Goal: Task Accomplishment & Management: Use online tool/utility

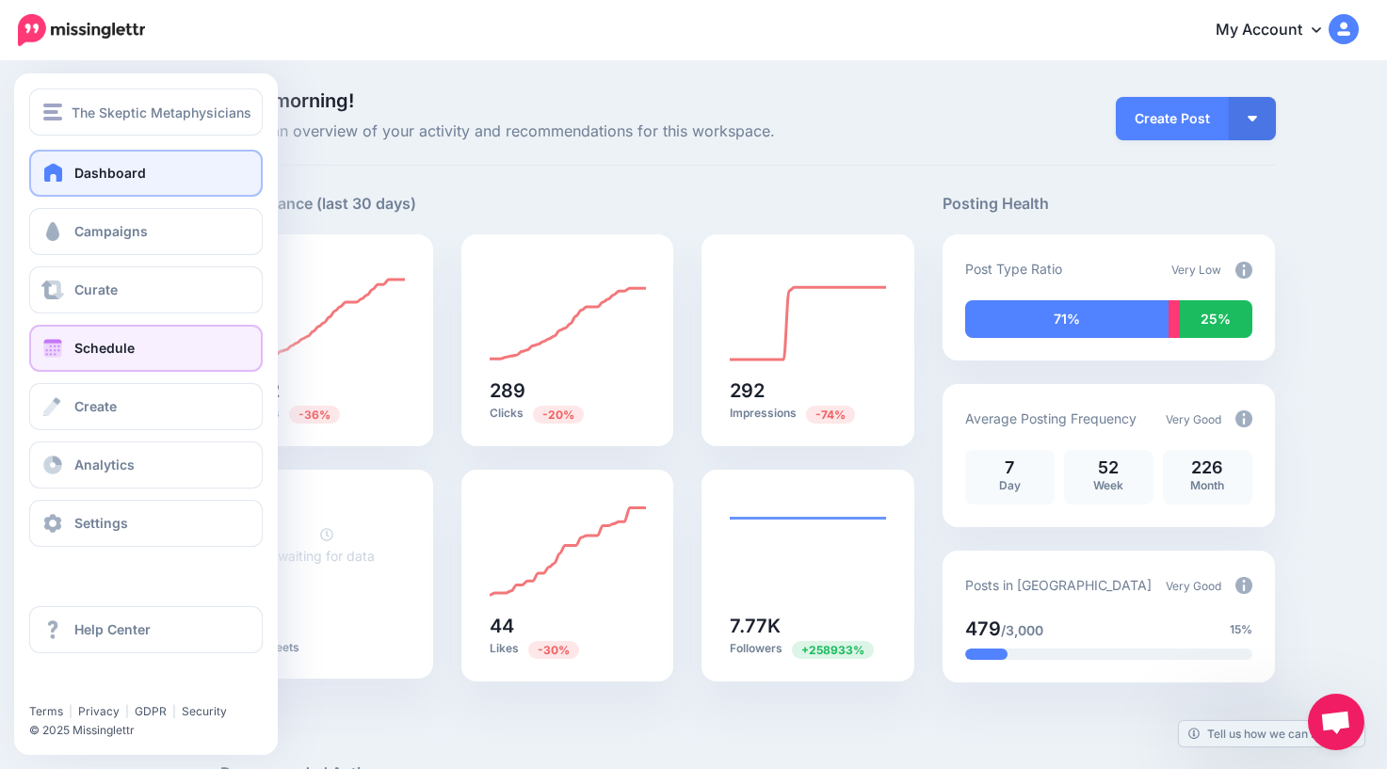
click at [84, 347] on span "Schedule" at bounding box center [104, 348] width 60 height 16
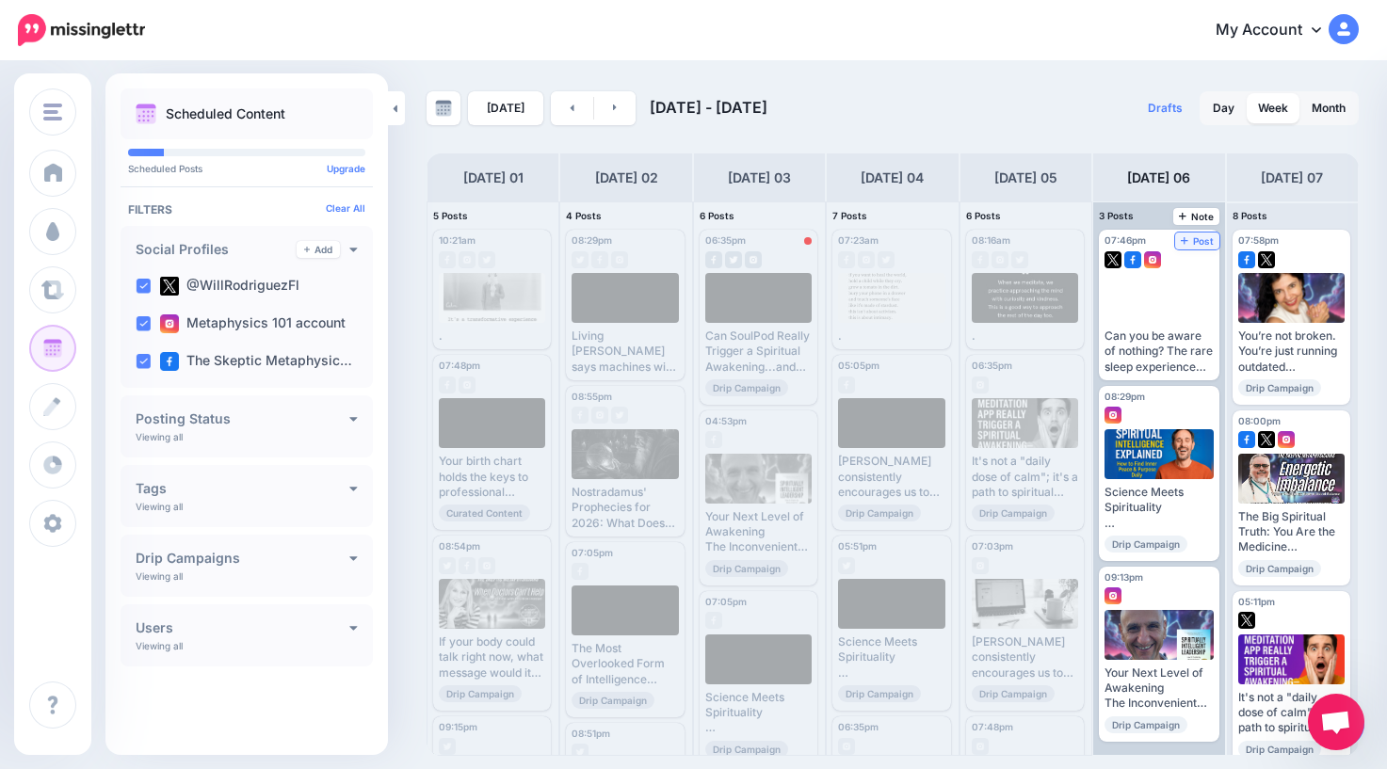
click at [1199, 239] on span "Post" at bounding box center [1197, 240] width 33 height 9
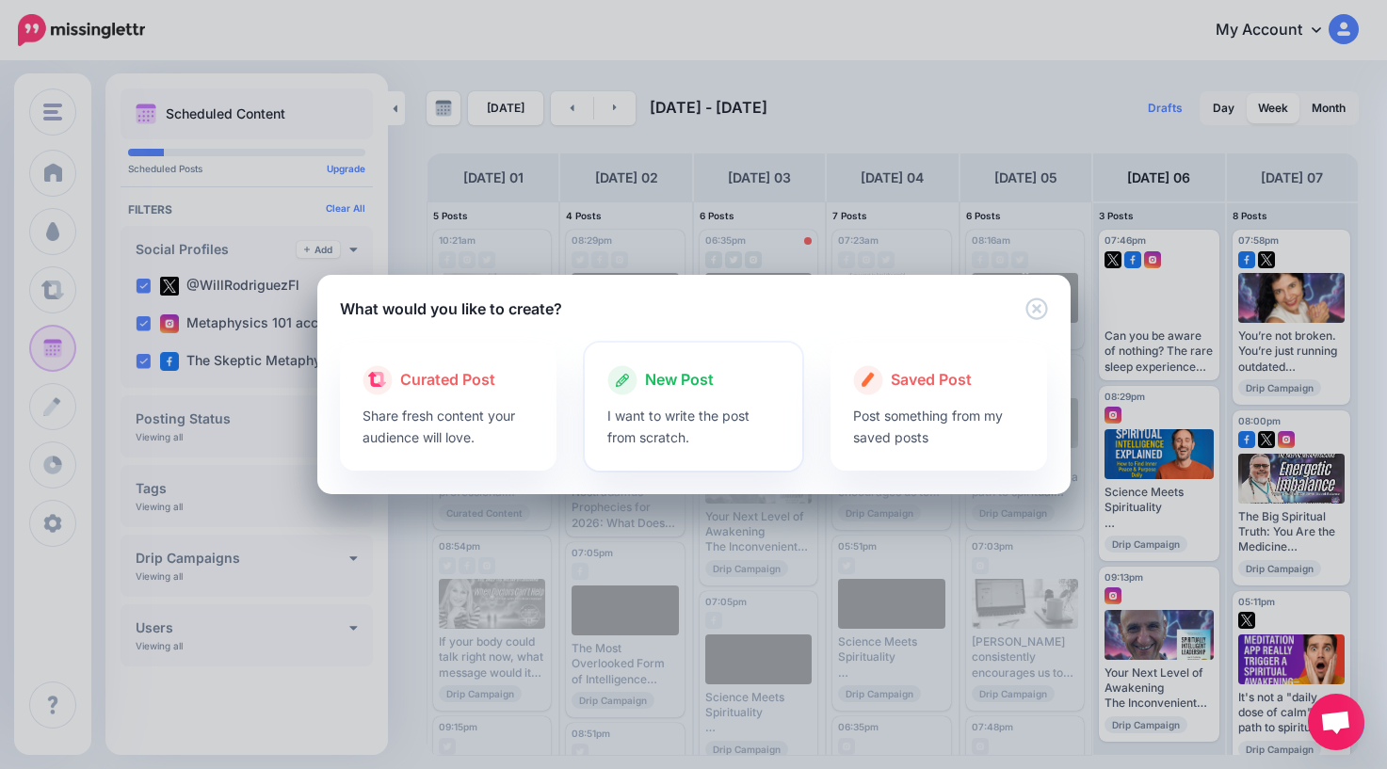
click at [685, 379] on span "New Post" at bounding box center [679, 380] width 69 height 24
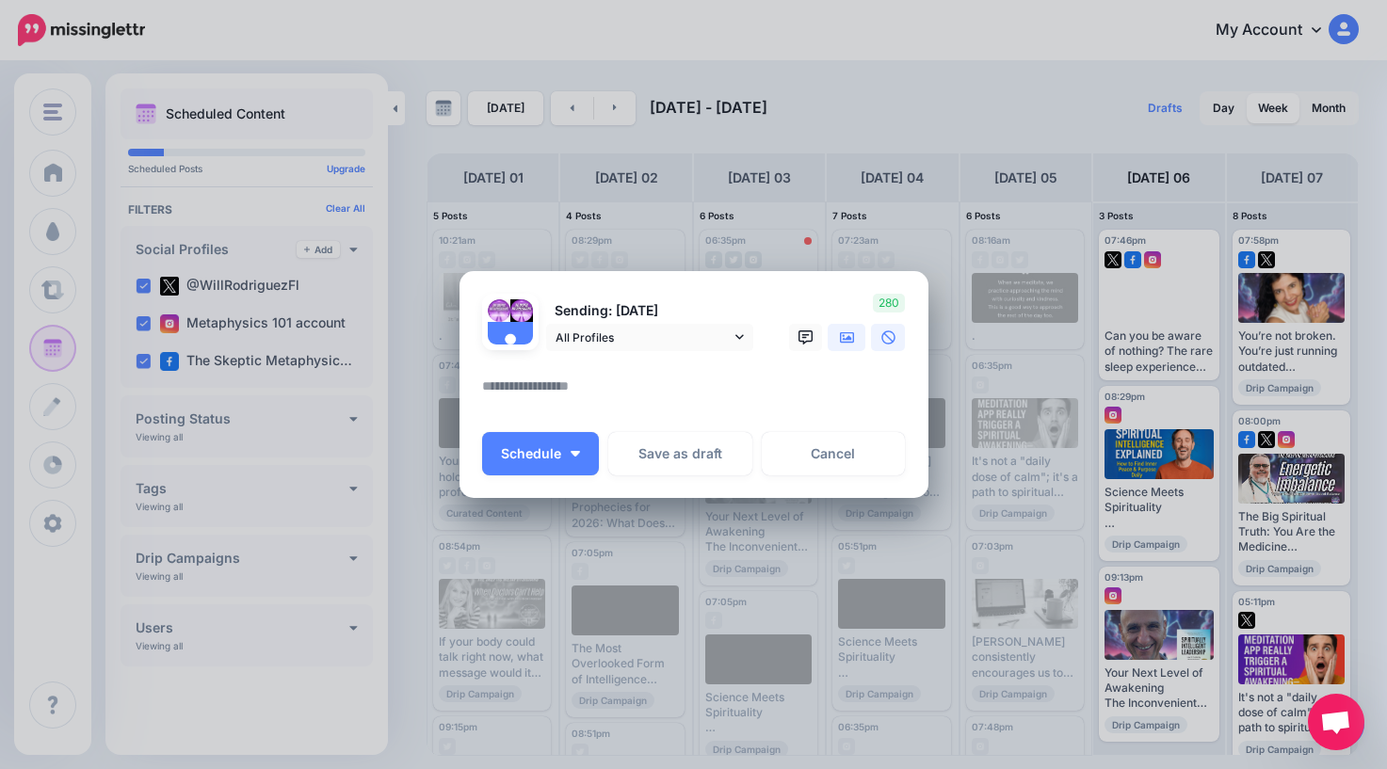
click at [847, 341] on icon at bounding box center [847, 337] width 15 height 15
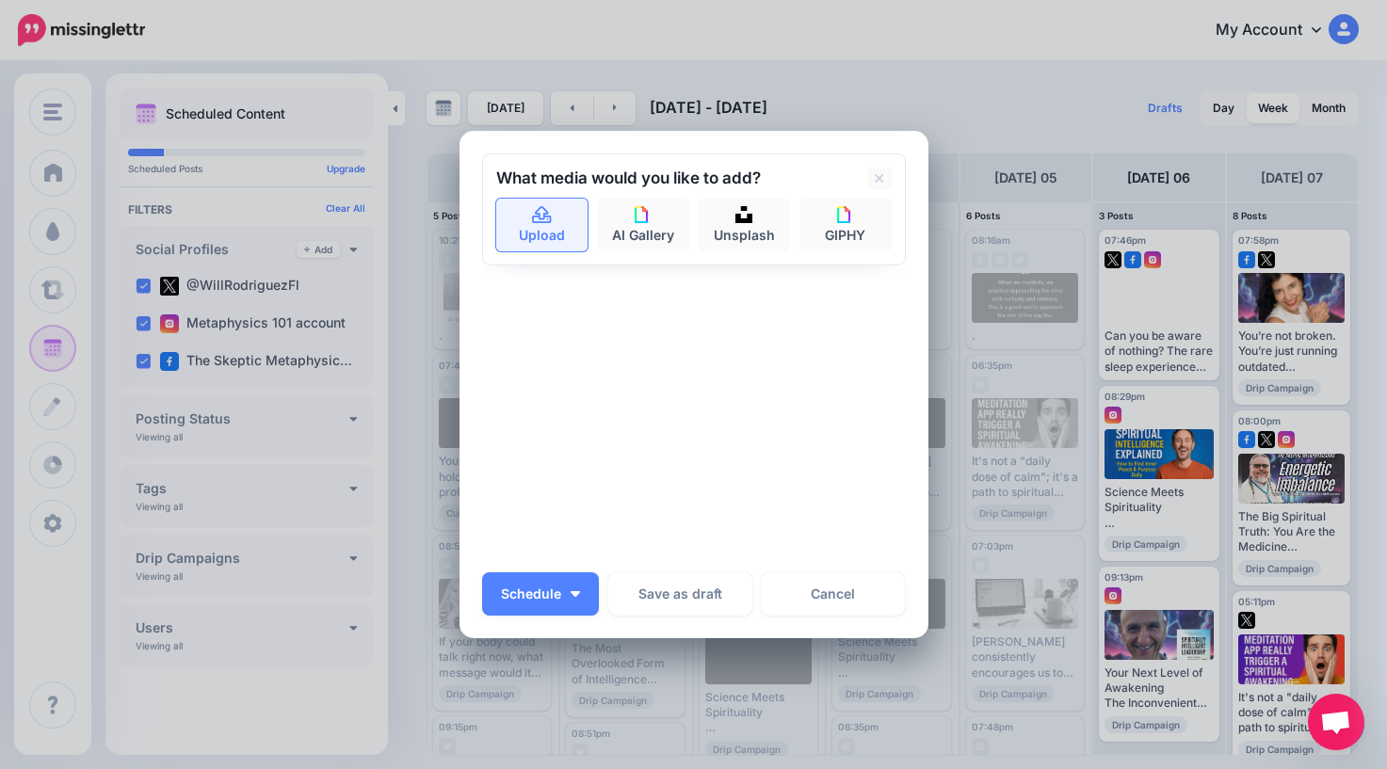
click at [543, 226] on link "Upload" at bounding box center [542, 225] width 92 height 53
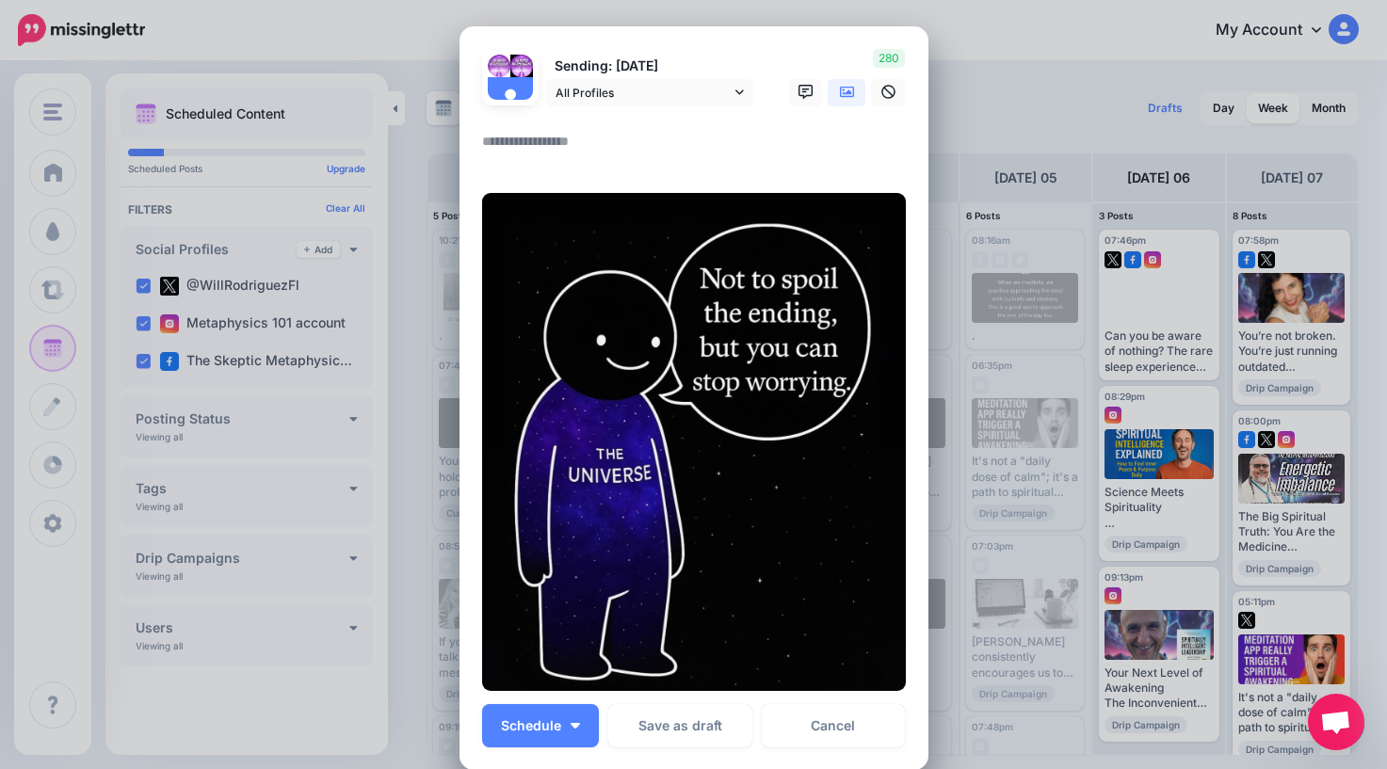
click at [618, 147] on textarea at bounding box center [698, 148] width 433 height 37
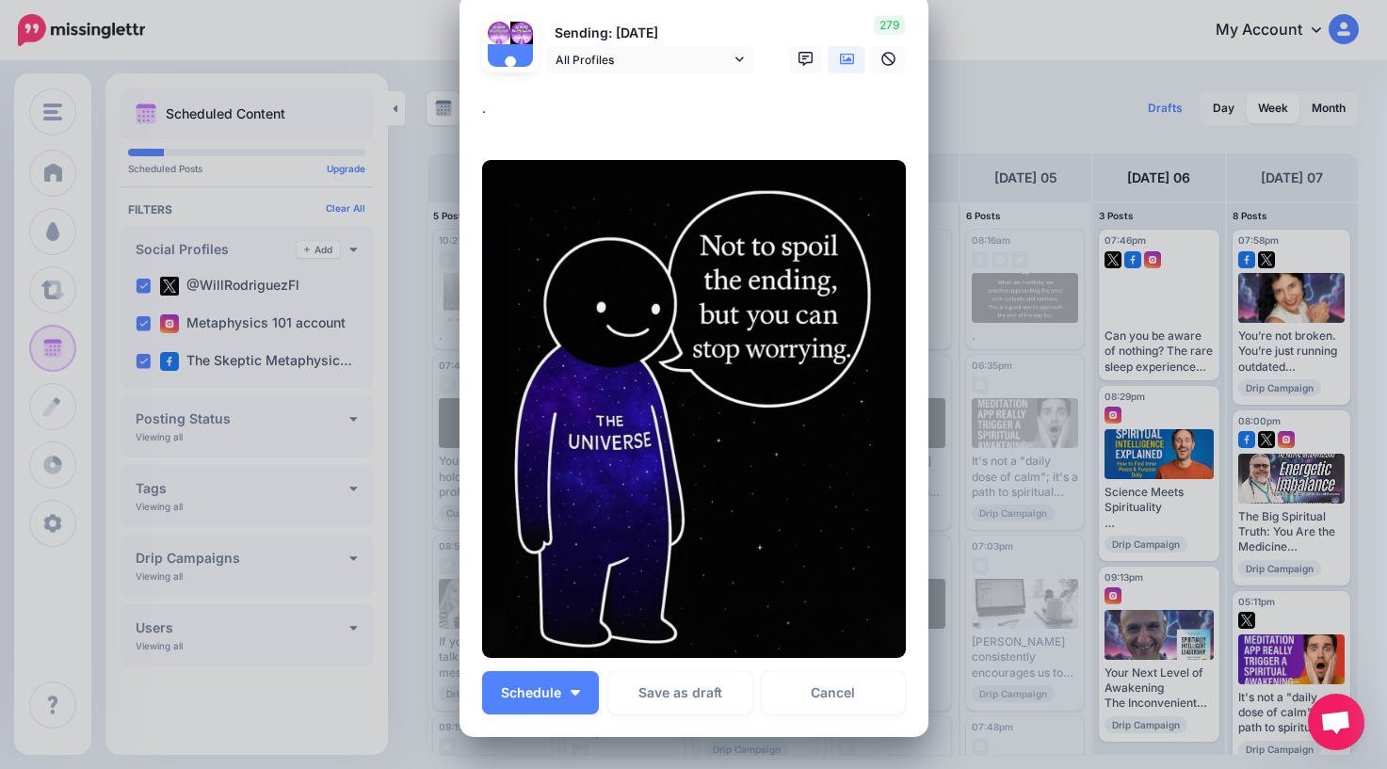
scroll to position [40, 0]
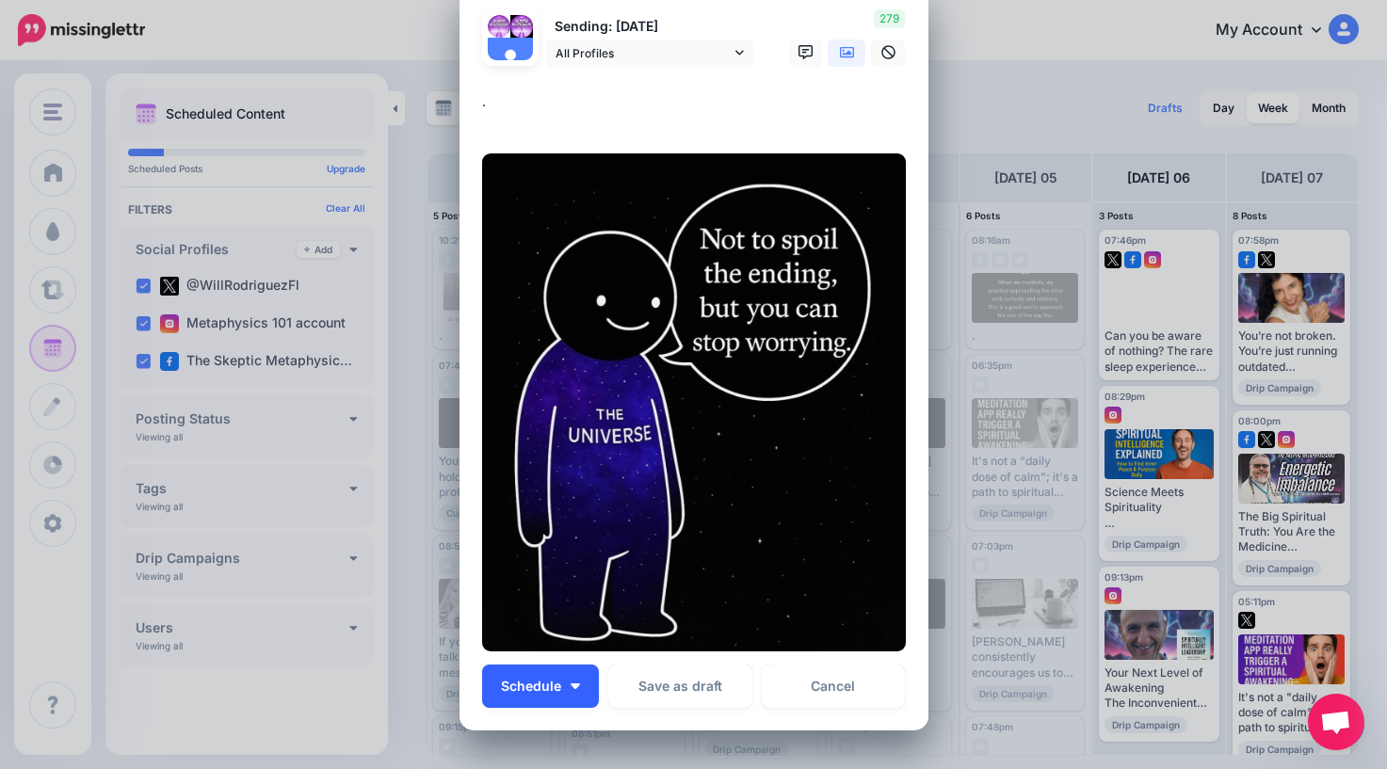
type textarea "*"
click at [536, 686] on span "Schedule" at bounding box center [531, 686] width 60 height 13
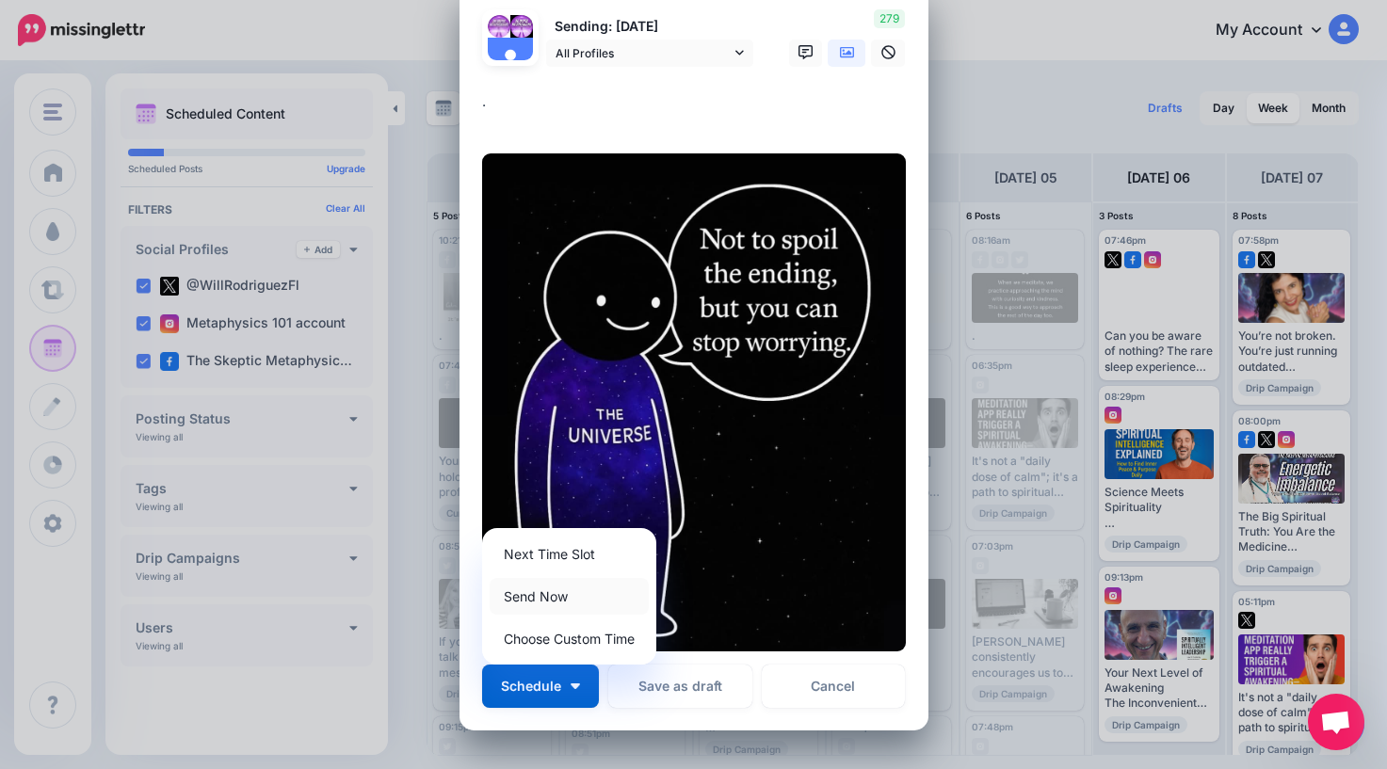
click at [551, 596] on link "Send Now" at bounding box center [569, 596] width 159 height 37
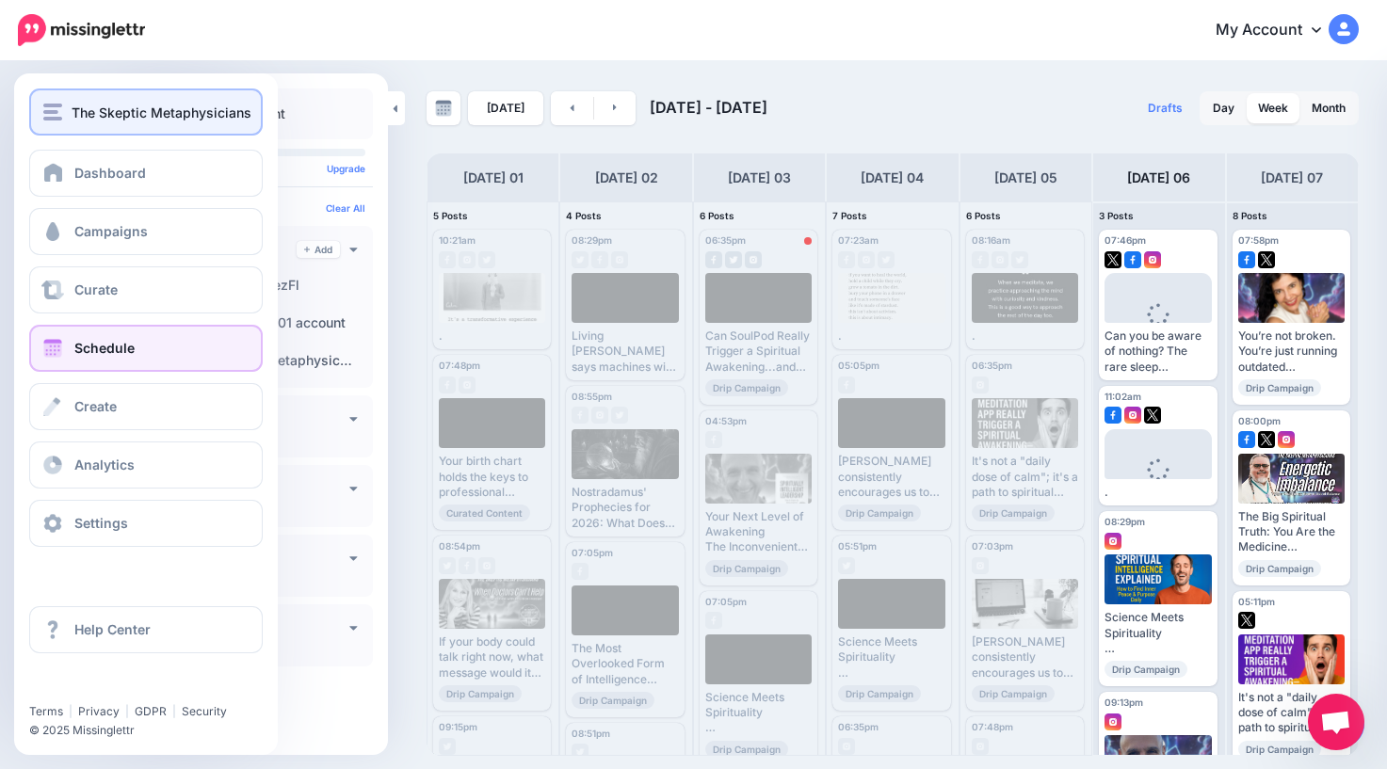
click at [114, 131] on button "The Skeptic Metaphysicians" at bounding box center [146, 112] width 234 height 47
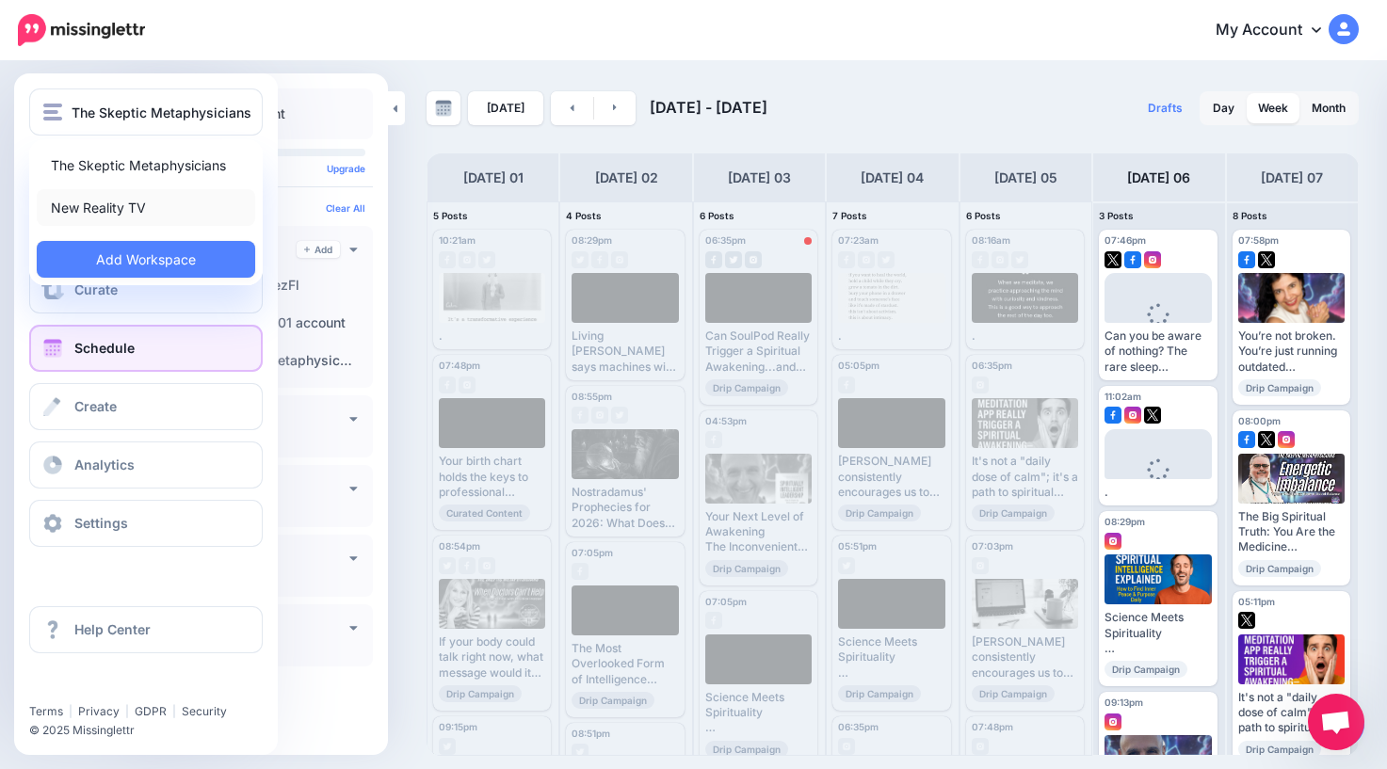
click at [107, 206] on link "New Reality TV" at bounding box center [146, 207] width 218 height 37
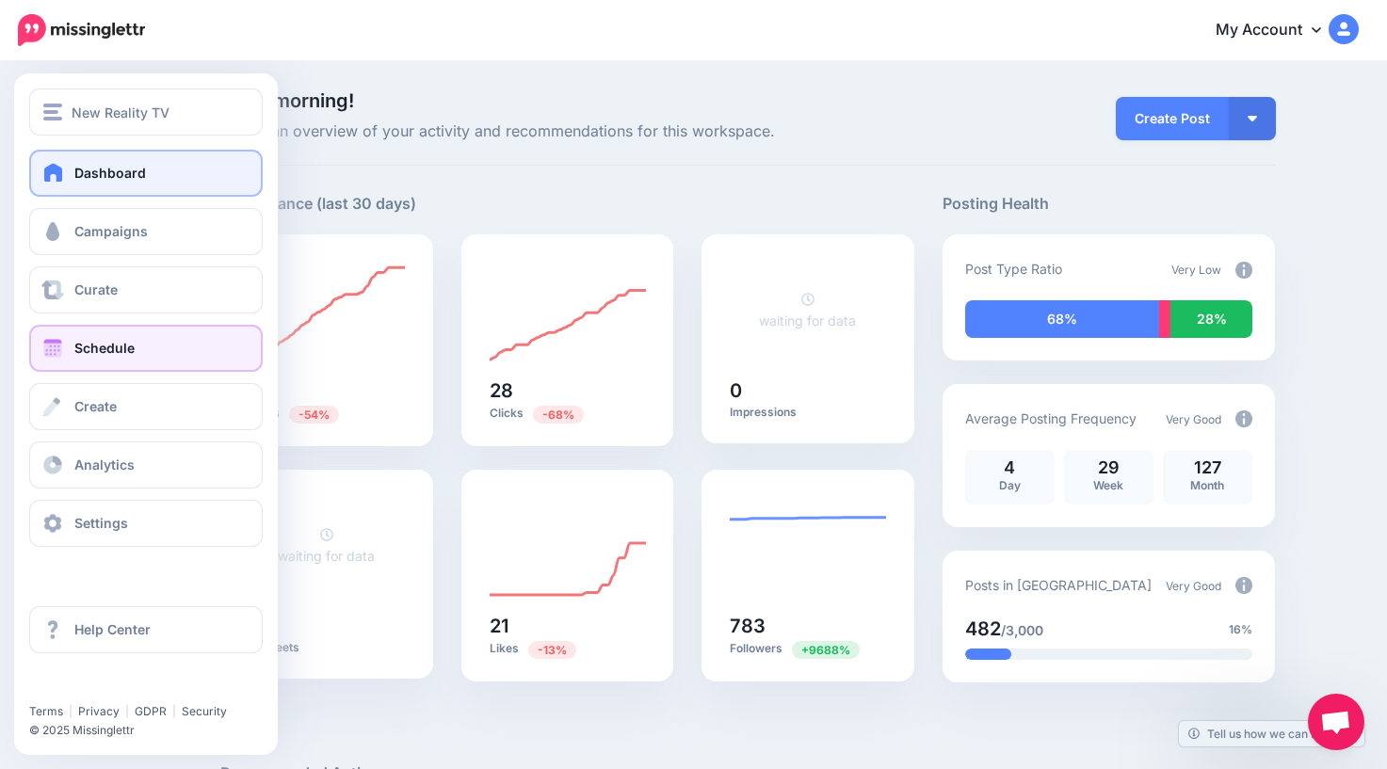
click at [77, 354] on span "Schedule" at bounding box center [104, 348] width 60 height 16
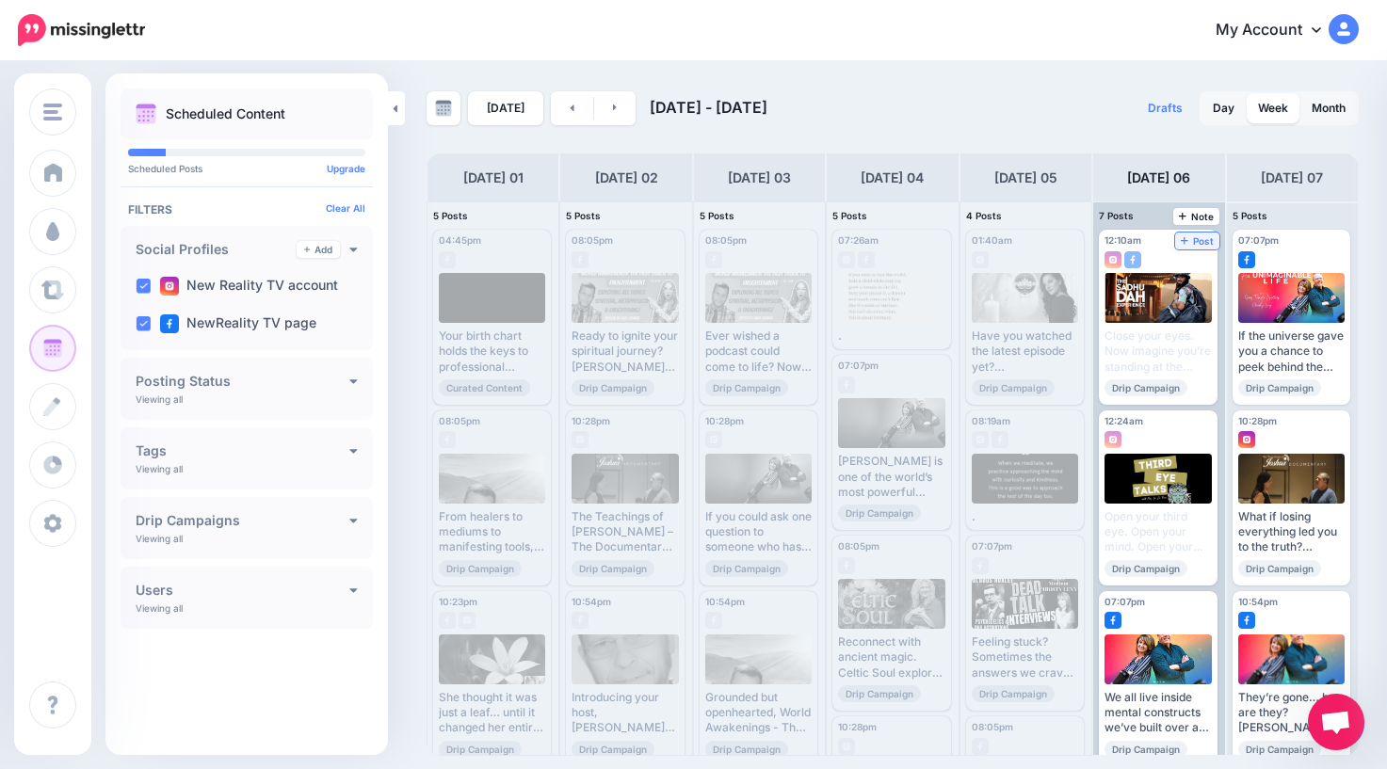
click at [1201, 240] on span "Post" at bounding box center [1197, 240] width 33 height 9
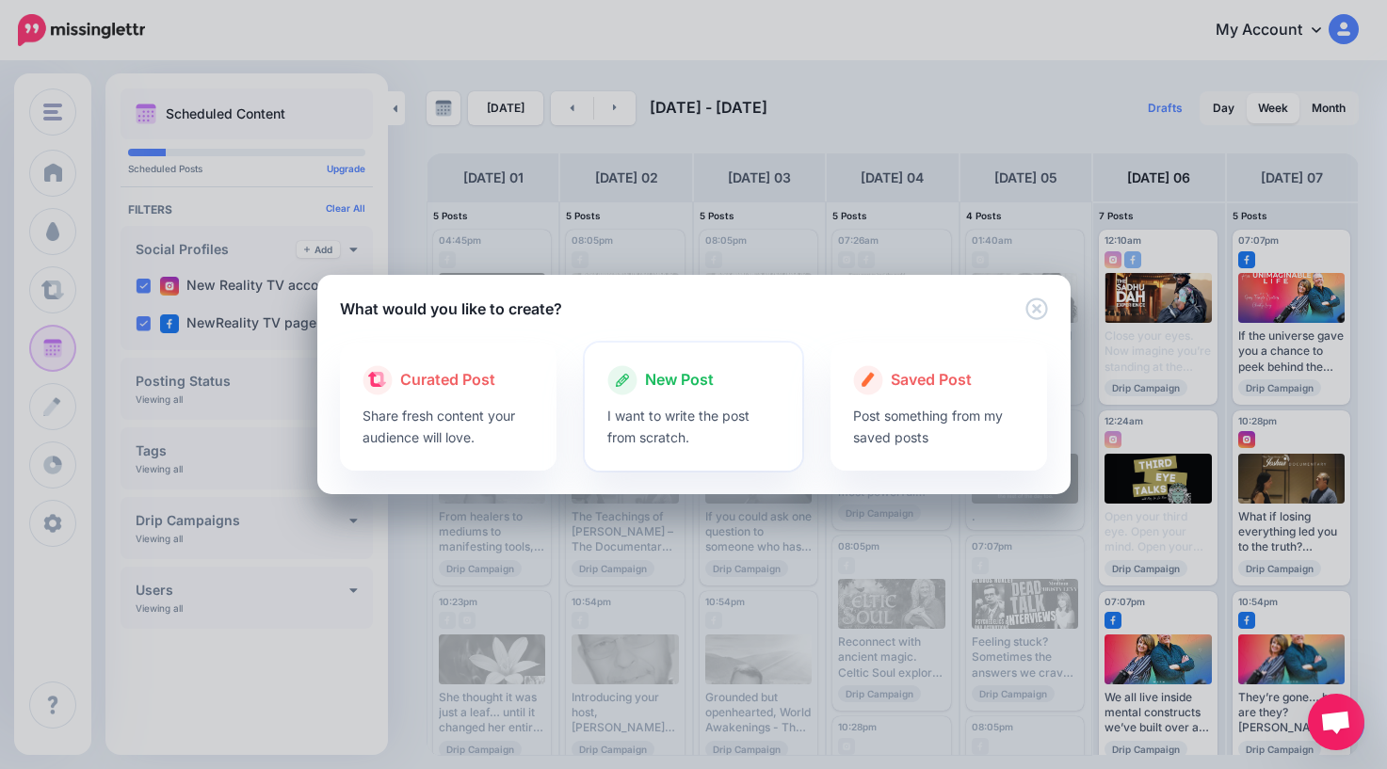
click at [690, 376] on span "New Post" at bounding box center [679, 380] width 69 height 24
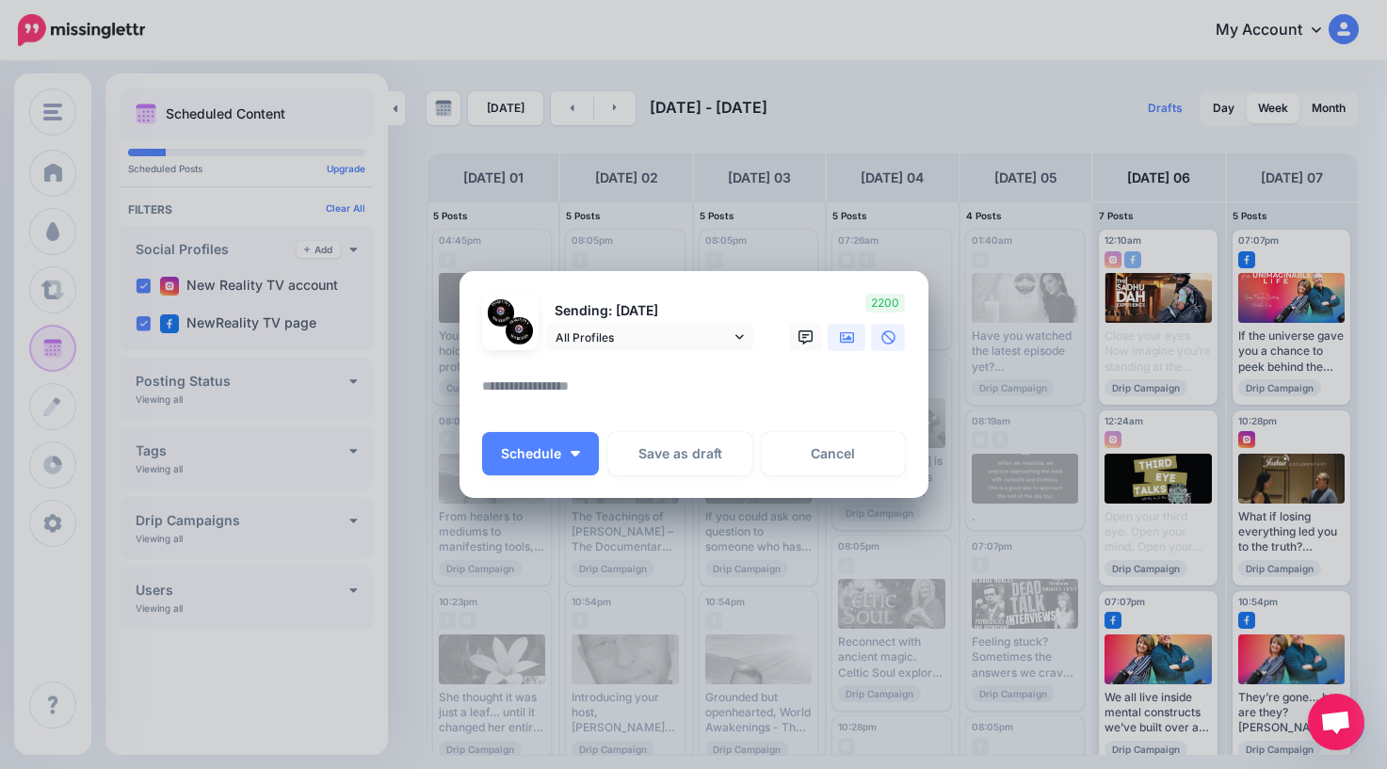
click at [845, 347] on link at bounding box center [847, 337] width 38 height 27
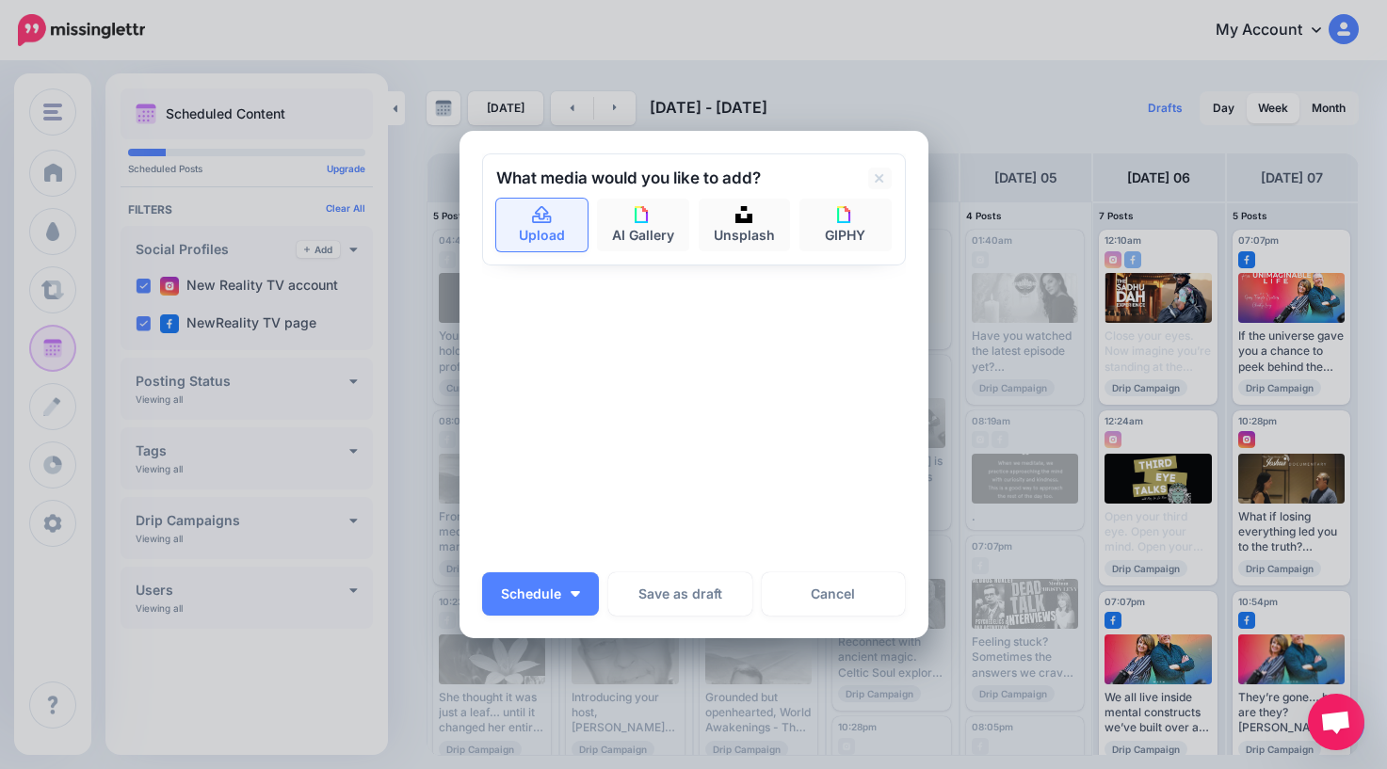
click at [530, 225] on link "Upload" at bounding box center [542, 225] width 92 height 53
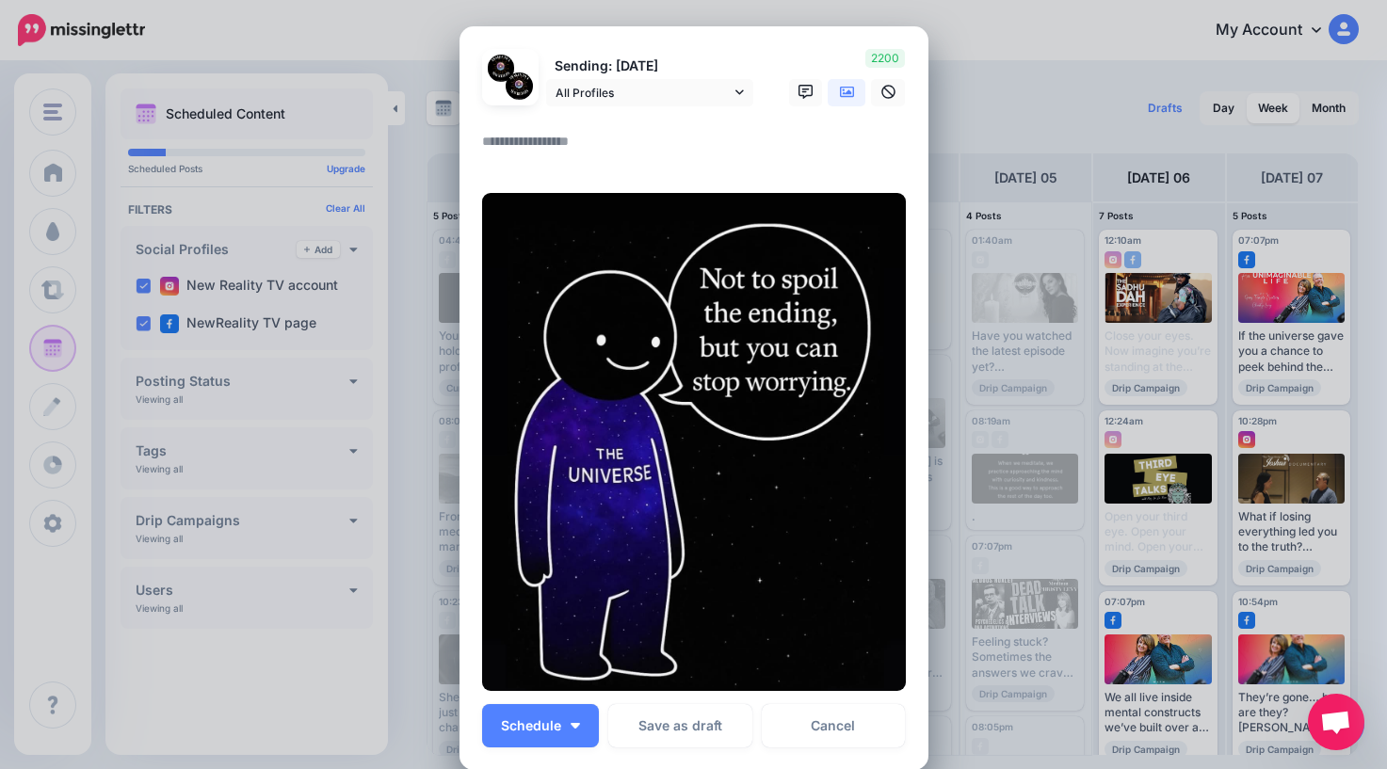
click at [593, 143] on textarea at bounding box center [698, 148] width 433 height 37
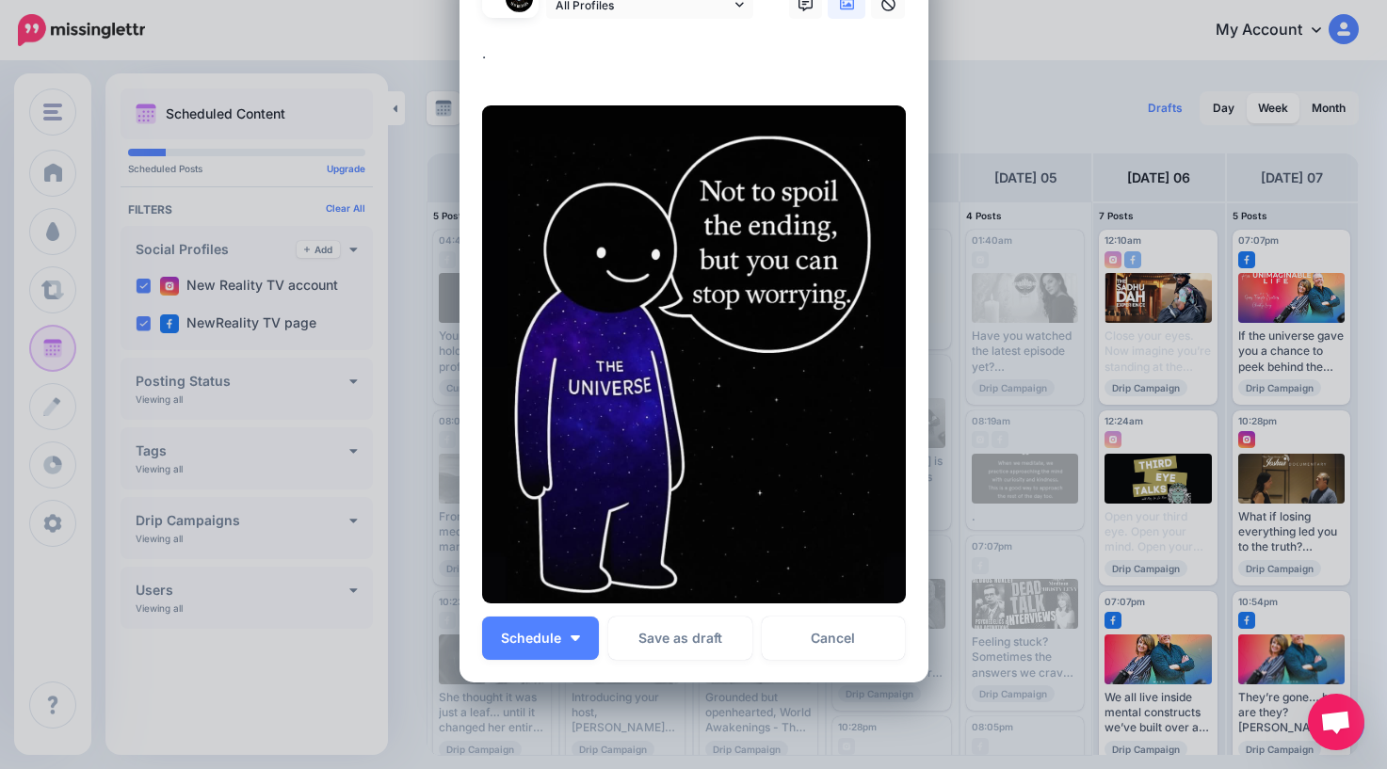
scroll to position [204, 0]
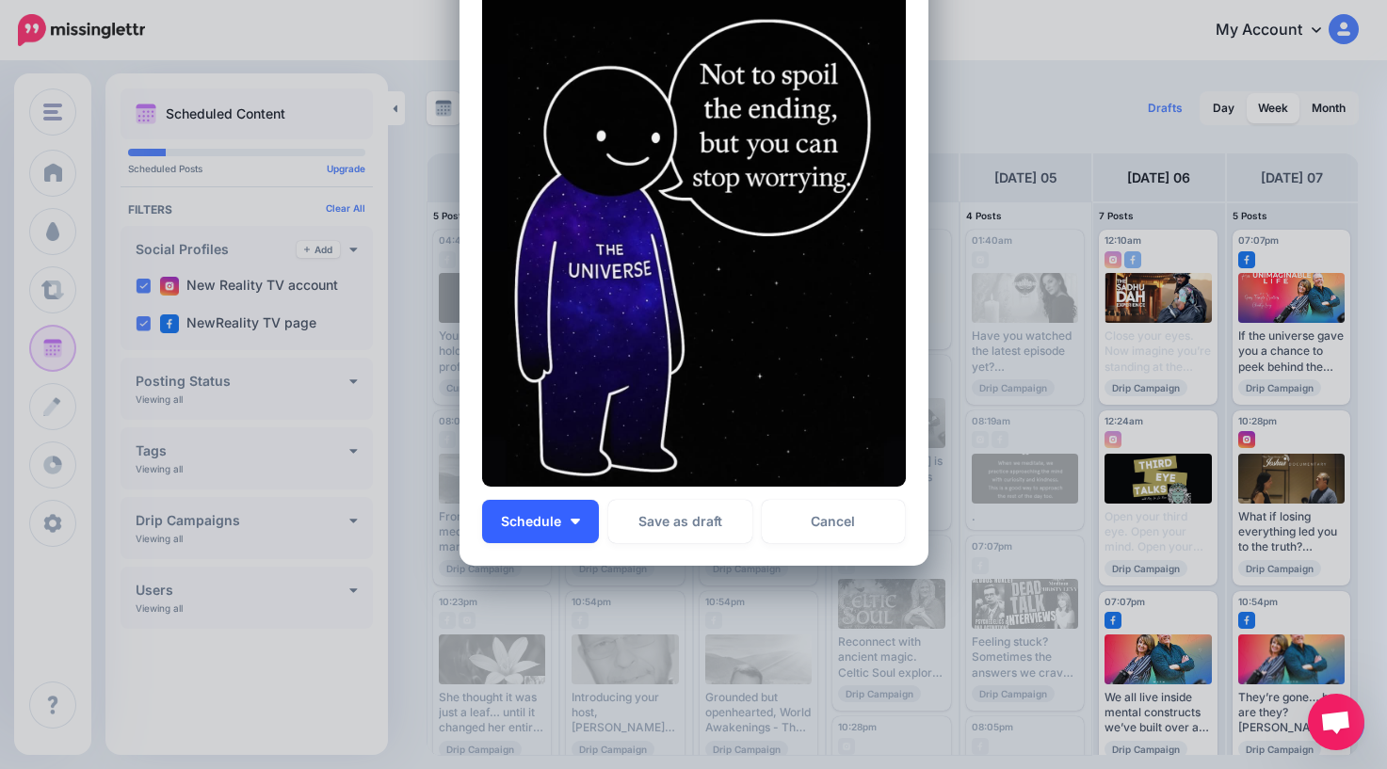
type textarea "*"
click at [540, 507] on button "Schedule" at bounding box center [540, 521] width 117 height 43
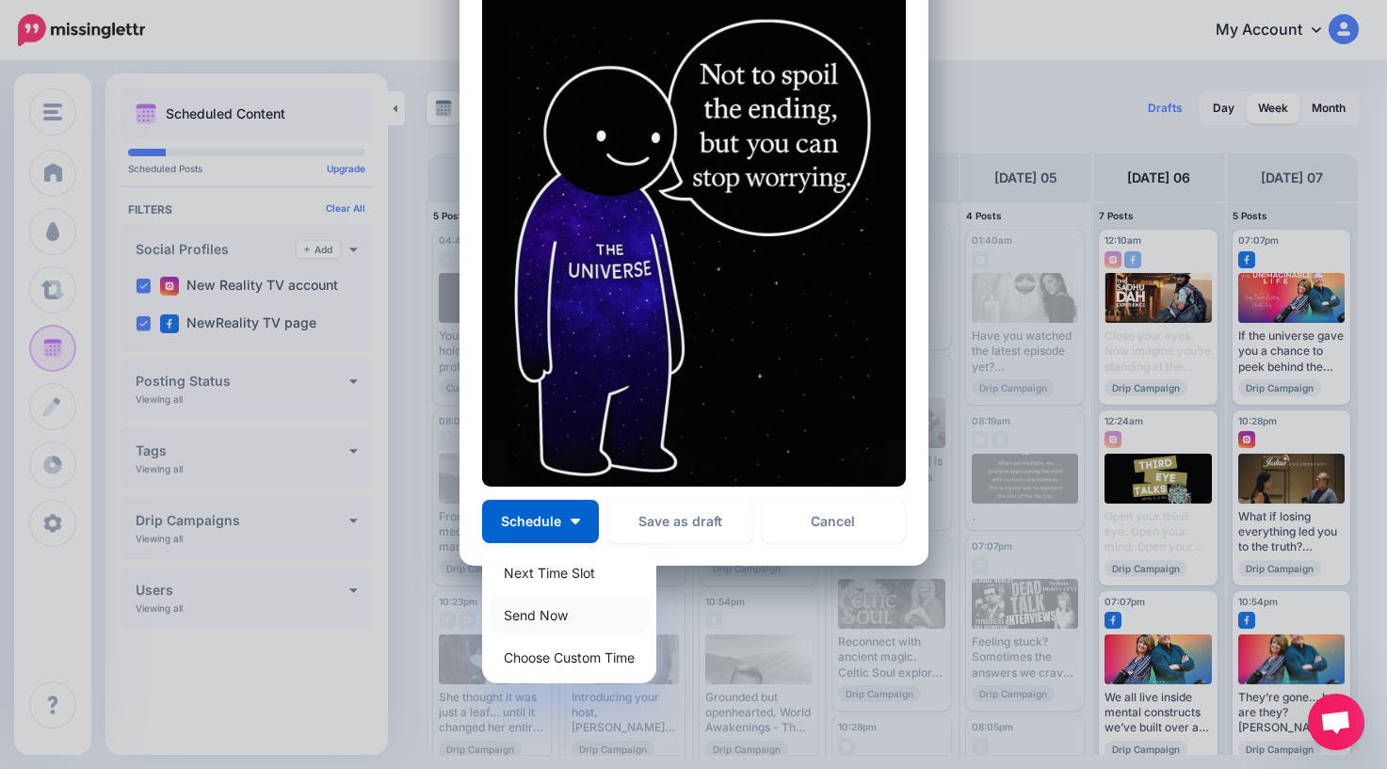
click at [568, 615] on link "Send Now" at bounding box center [569, 615] width 159 height 37
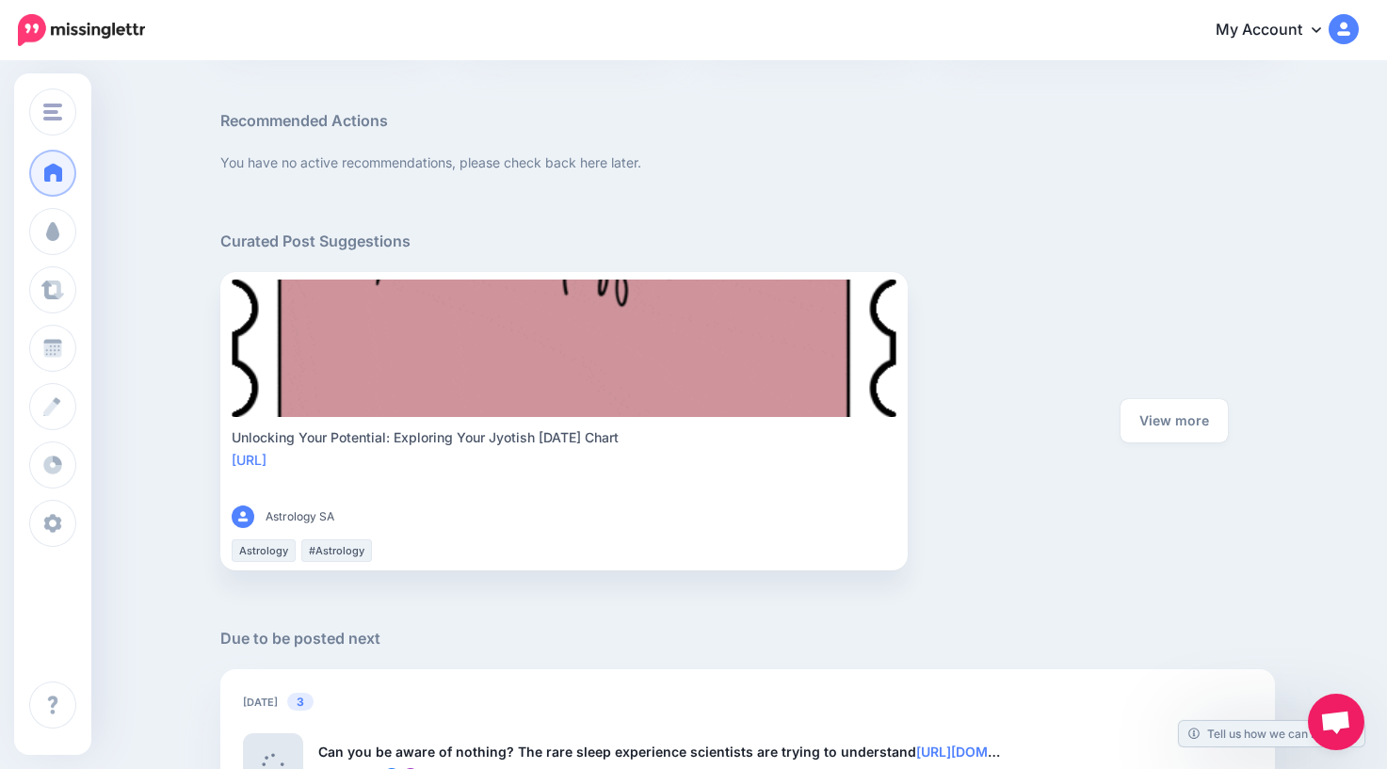
scroll to position [654, 0]
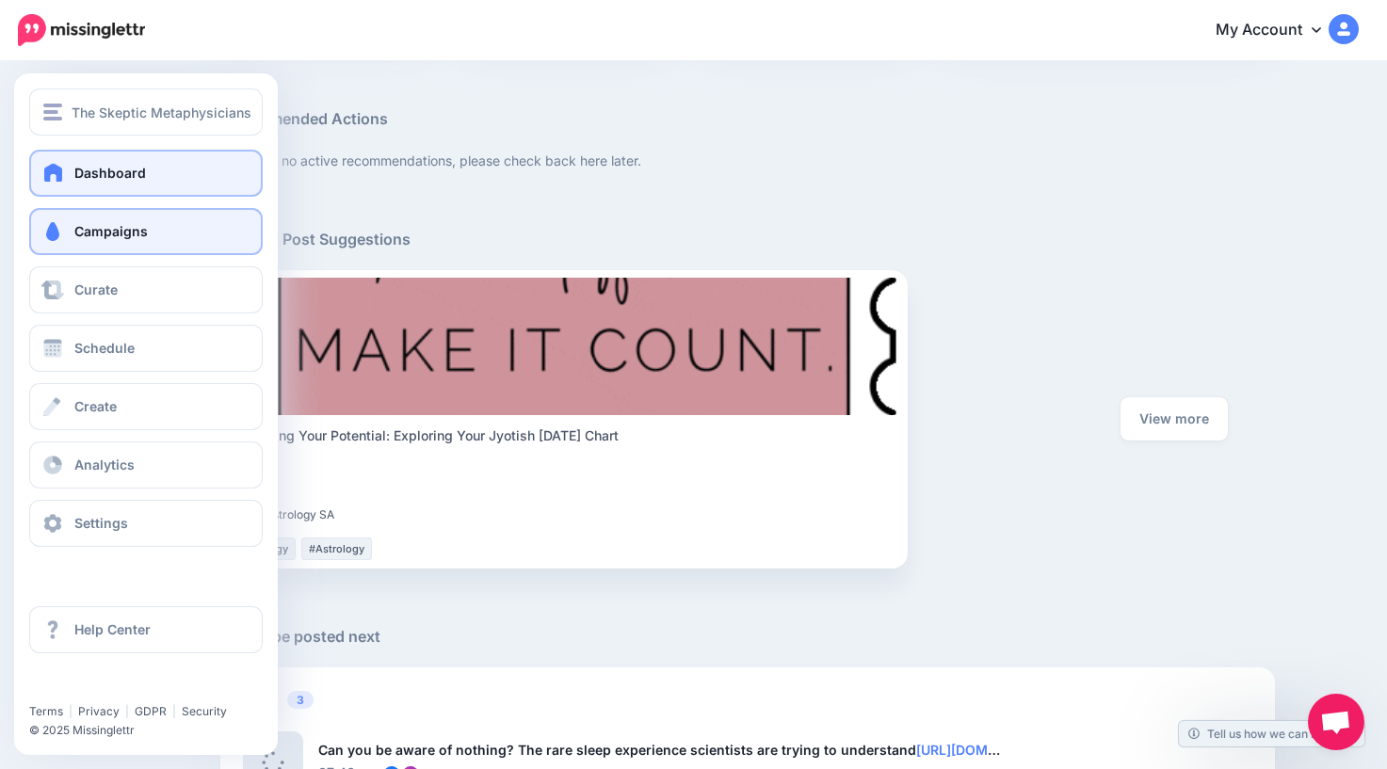
click at [72, 235] on link "Campaigns" at bounding box center [146, 231] width 234 height 47
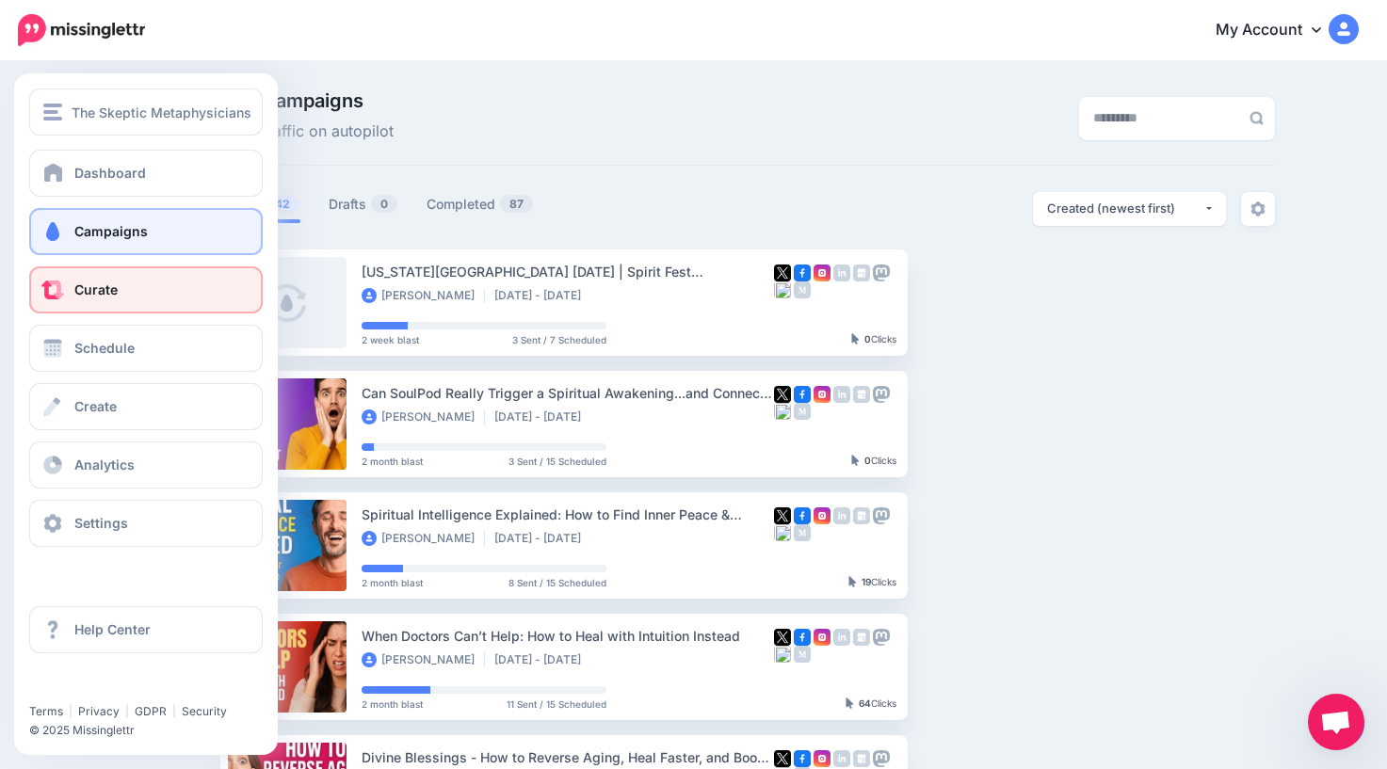
click at [104, 299] on link "Curate" at bounding box center [146, 289] width 234 height 47
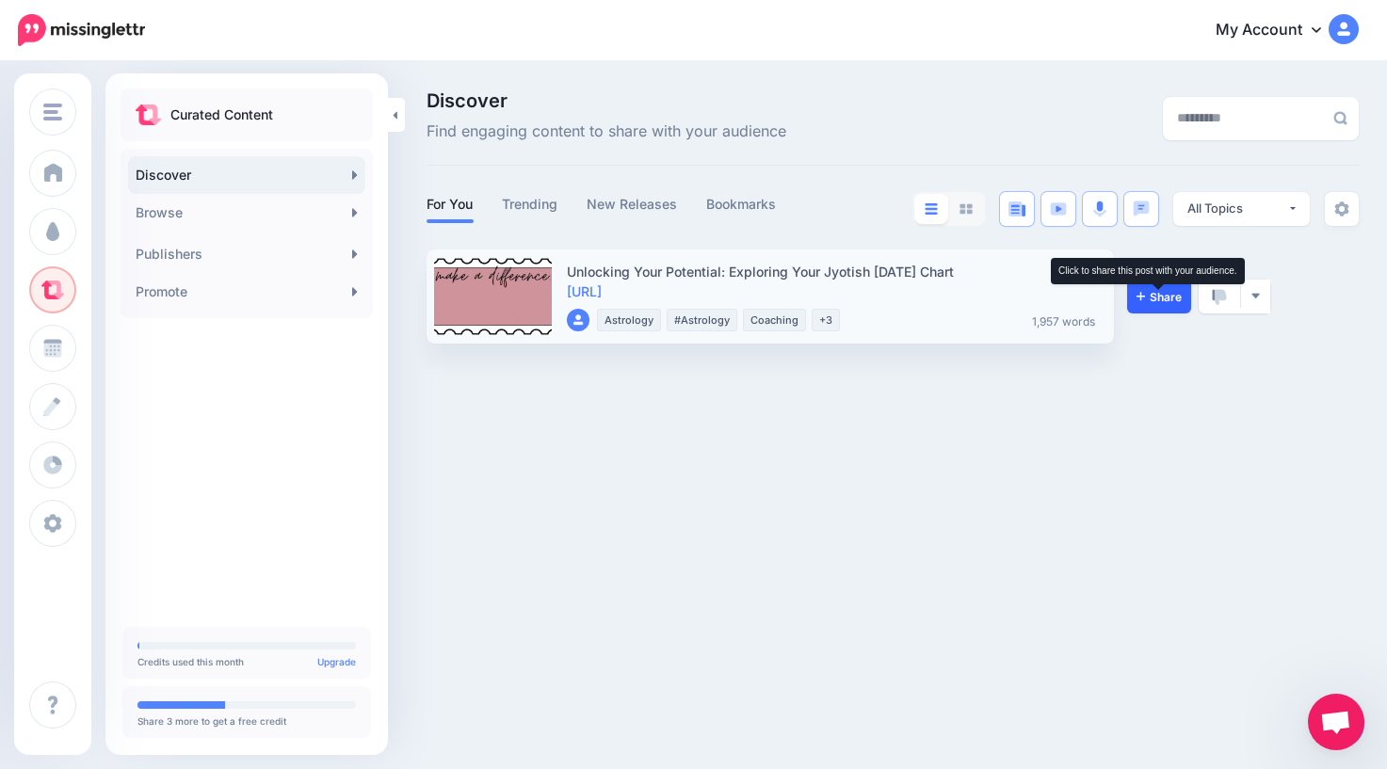
click at [1160, 297] on span "Share" at bounding box center [1158, 297] width 45 height 12
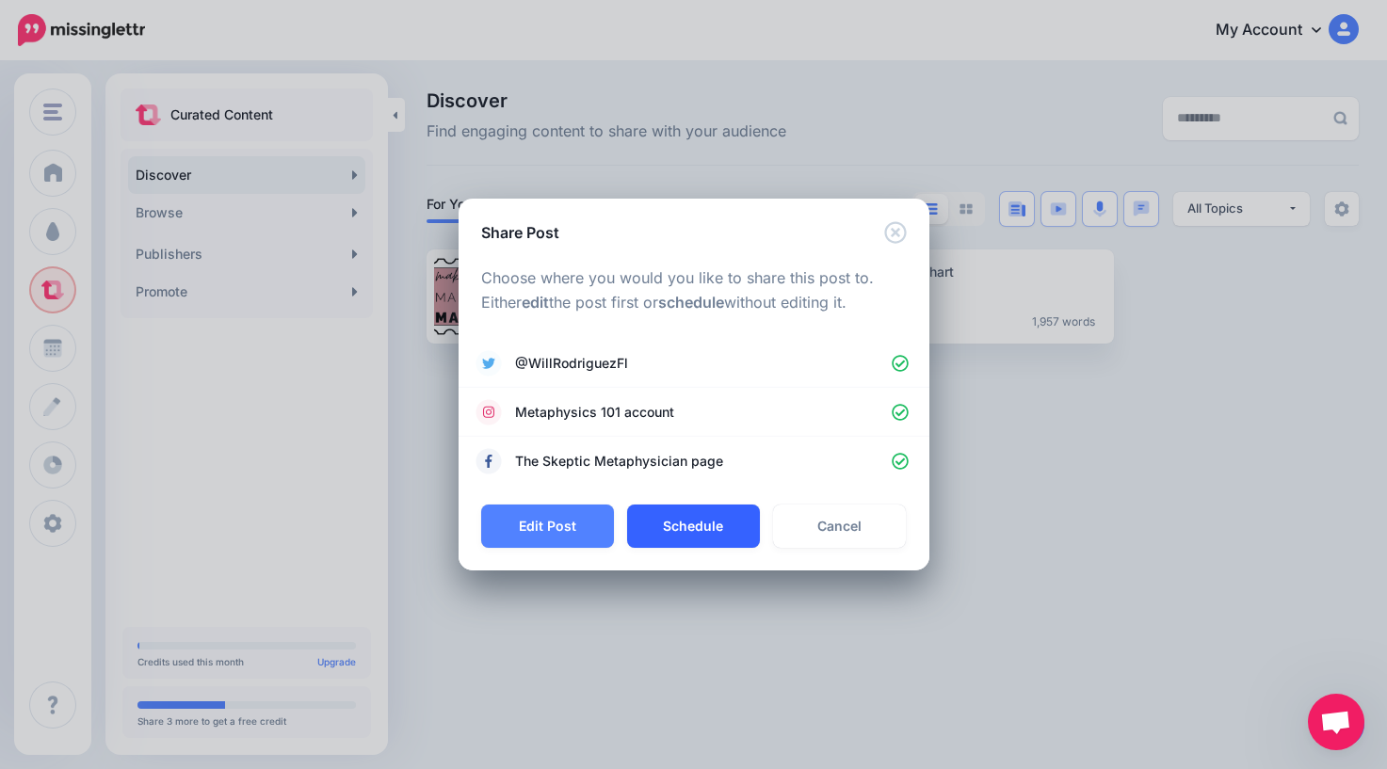
click at [708, 527] on button "Schedule" at bounding box center [693, 526] width 133 height 43
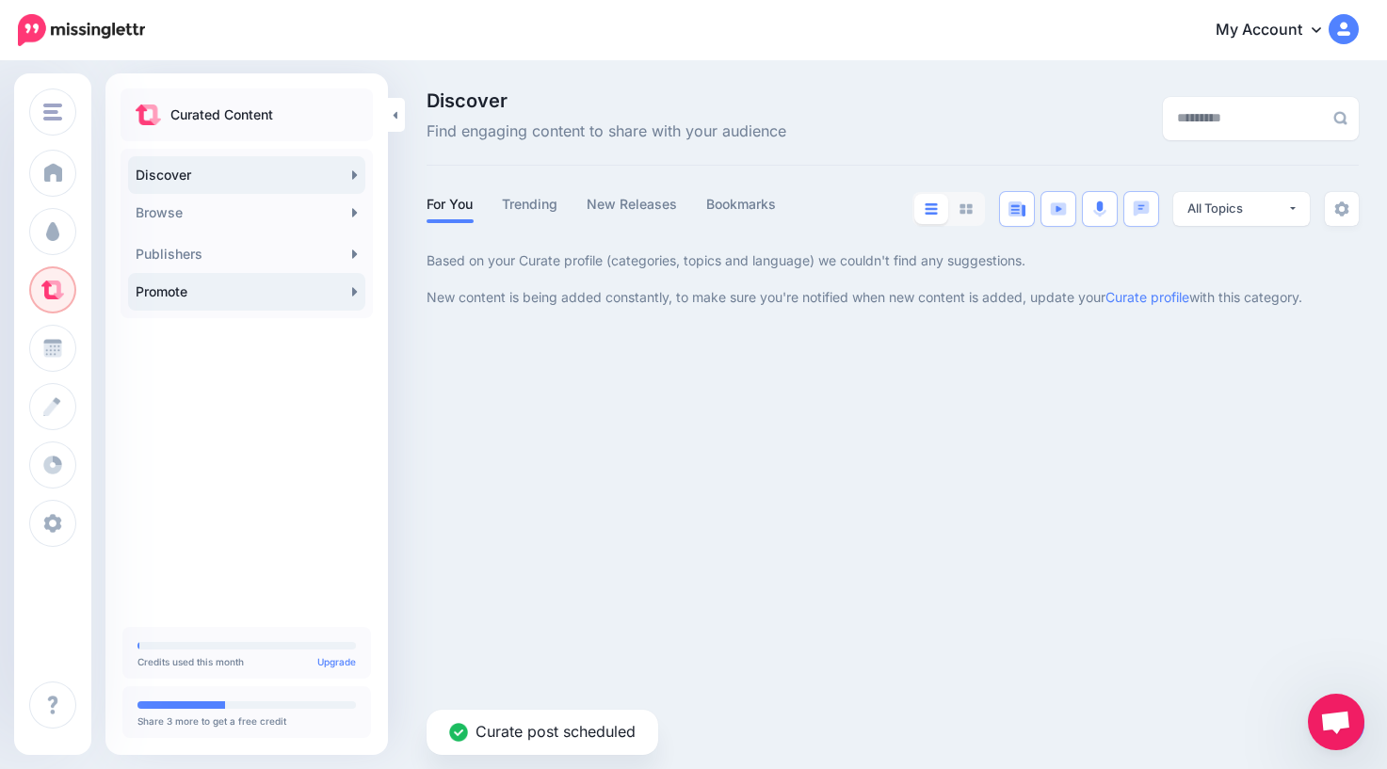
click at [234, 298] on link "Promote" at bounding box center [246, 292] width 237 height 38
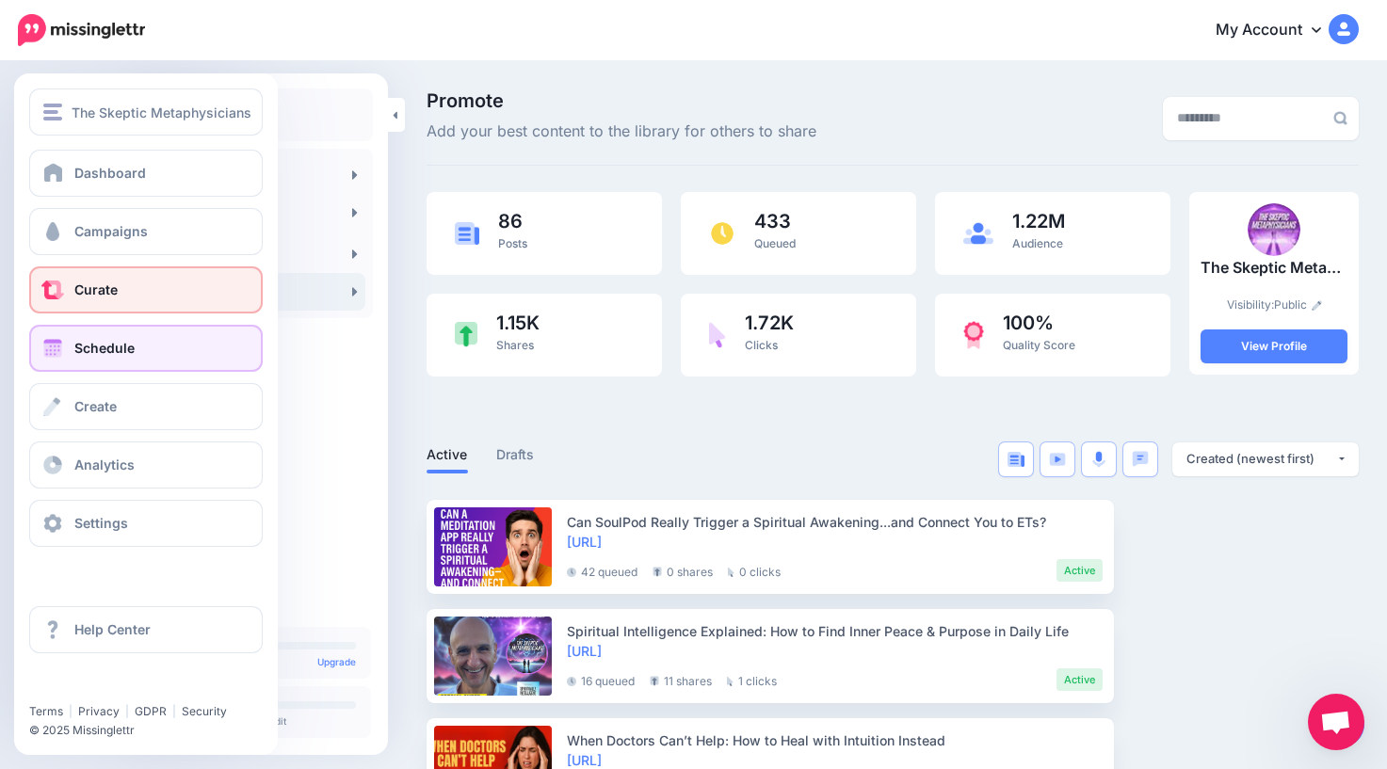
click at [91, 355] on span "Schedule" at bounding box center [104, 348] width 60 height 16
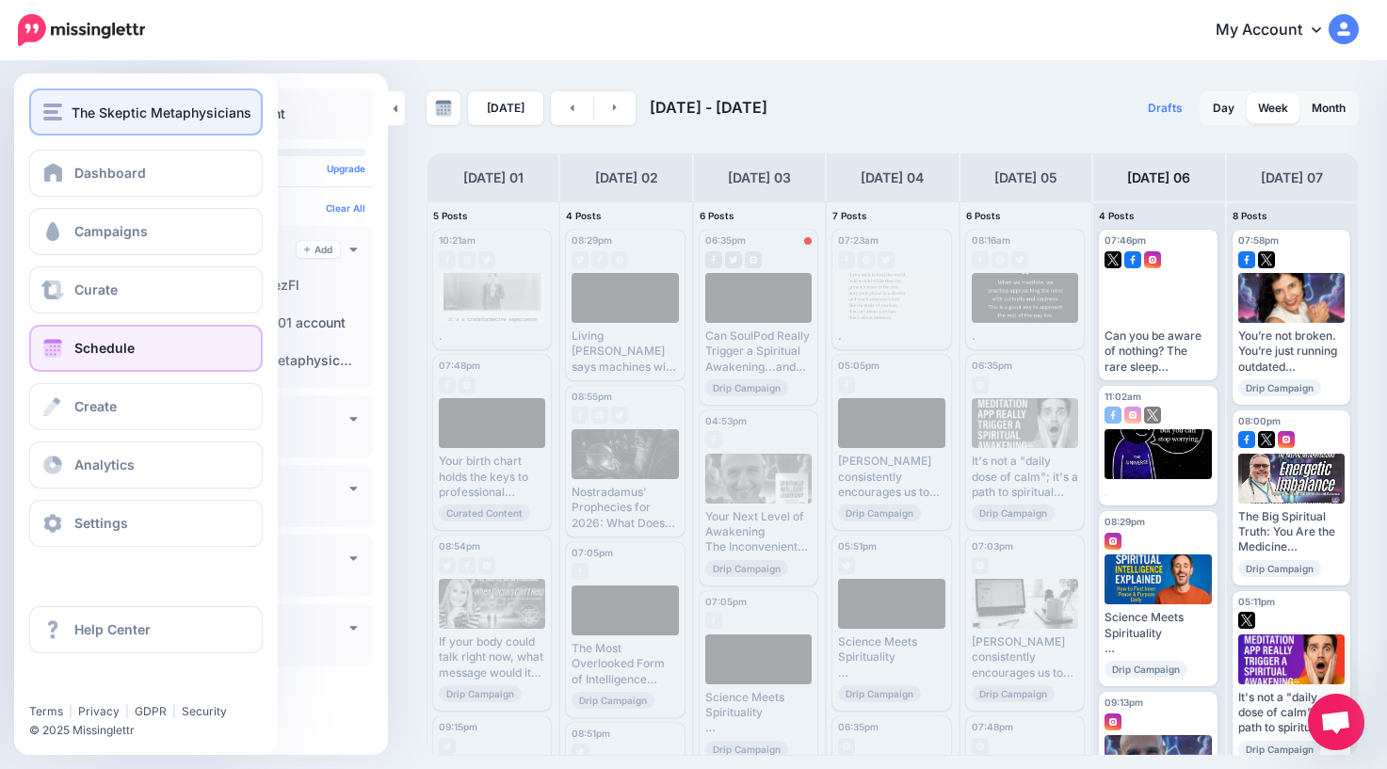
click at [105, 115] on span "The Skeptic Metaphysicians" at bounding box center [162, 113] width 180 height 22
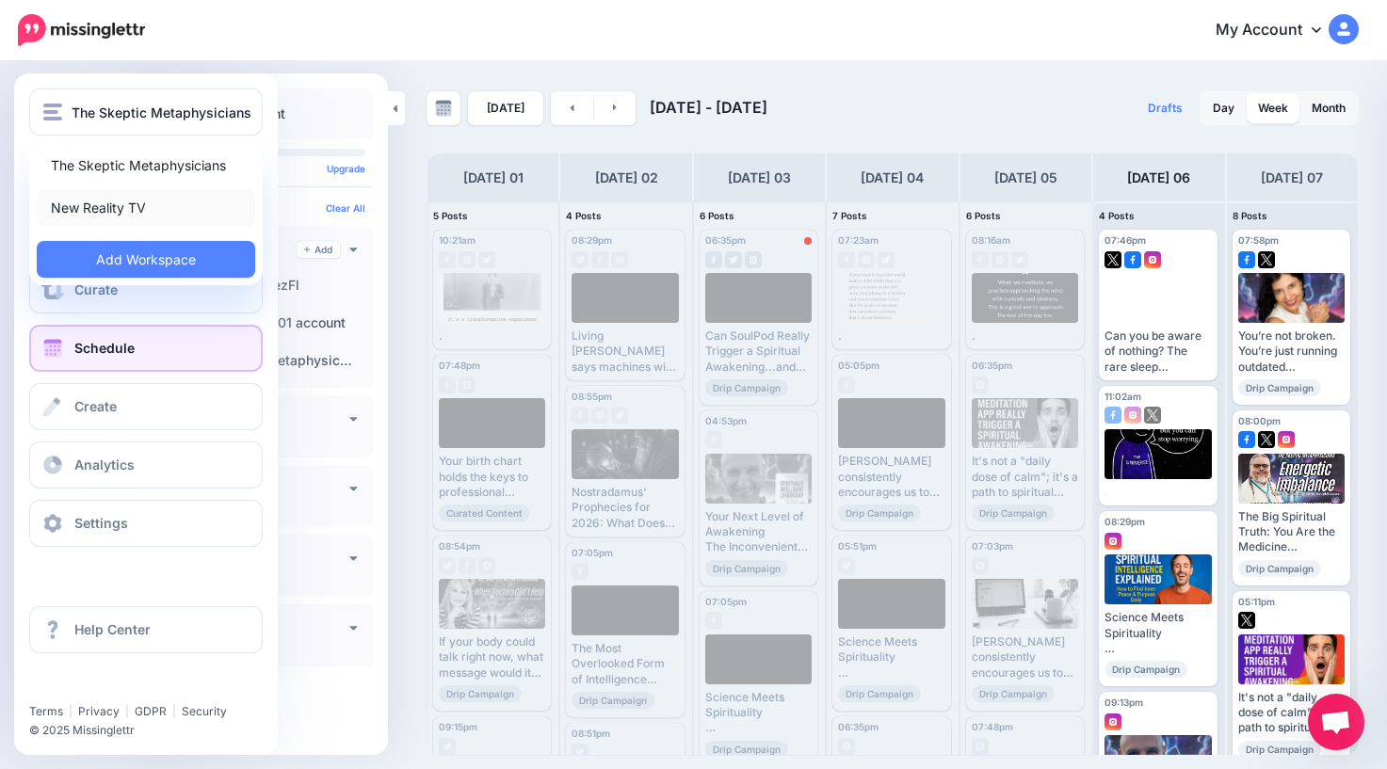
click at [122, 206] on link "New Reality TV" at bounding box center [146, 207] width 218 height 37
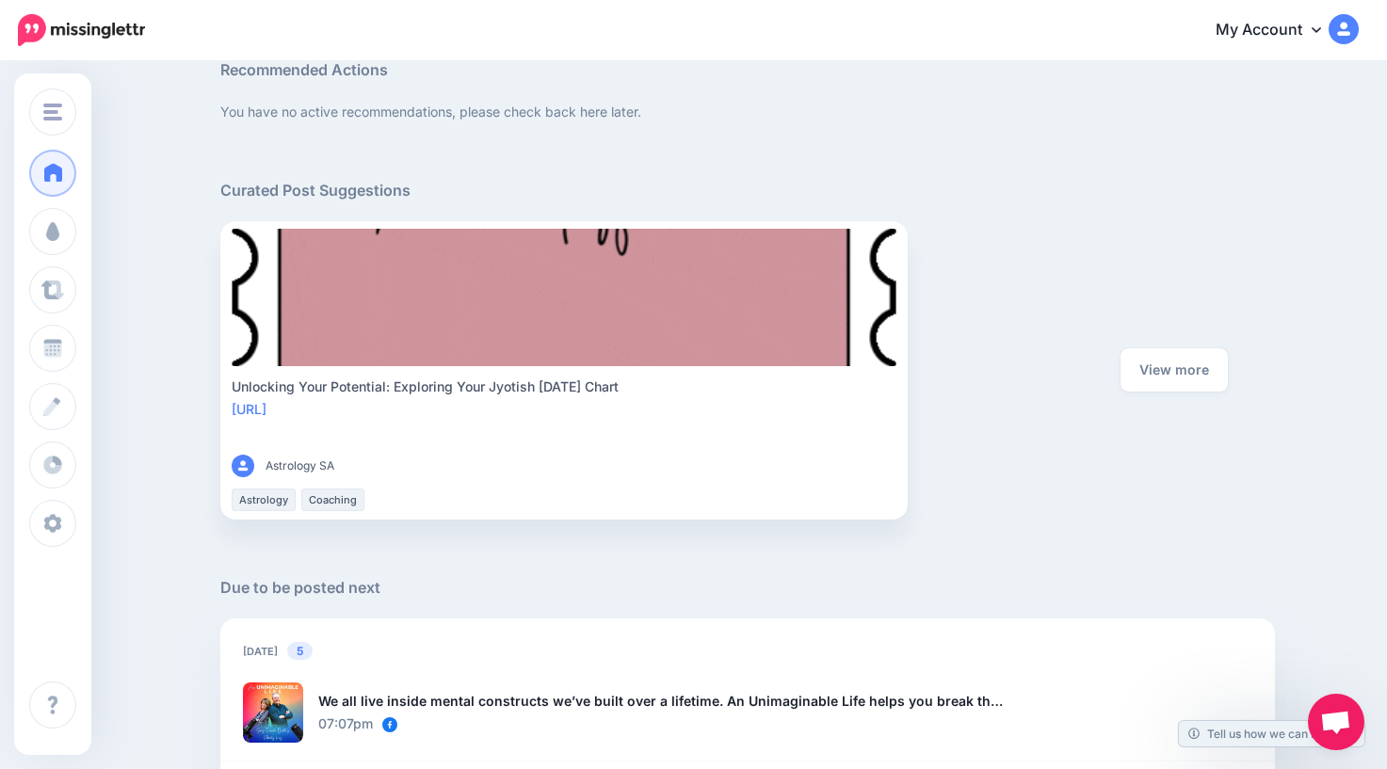
scroll to position [706, 0]
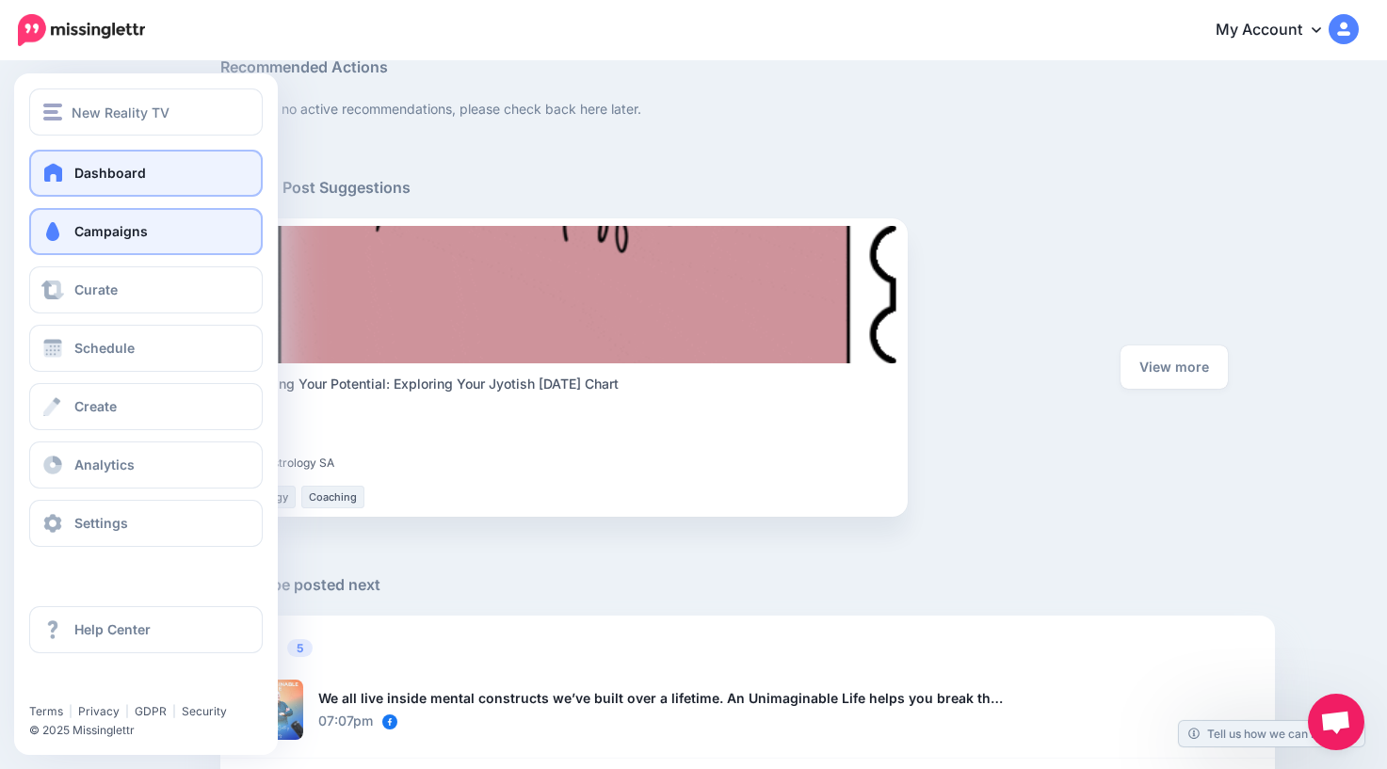
click at [80, 247] on link "Campaigns" at bounding box center [146, 231] width 234 height 47
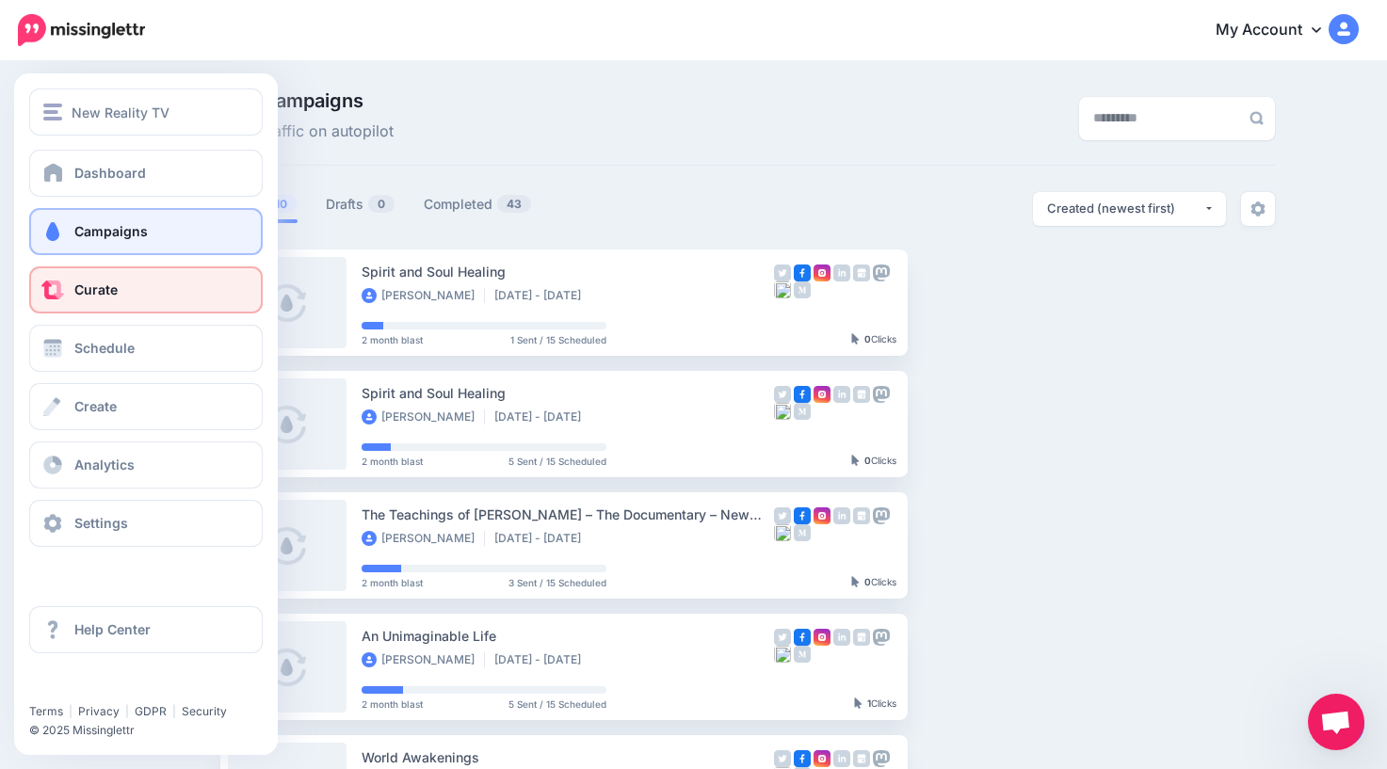
click at [114, 295] on span "Curate" at bounding box center [95, 290] width 43 height 16
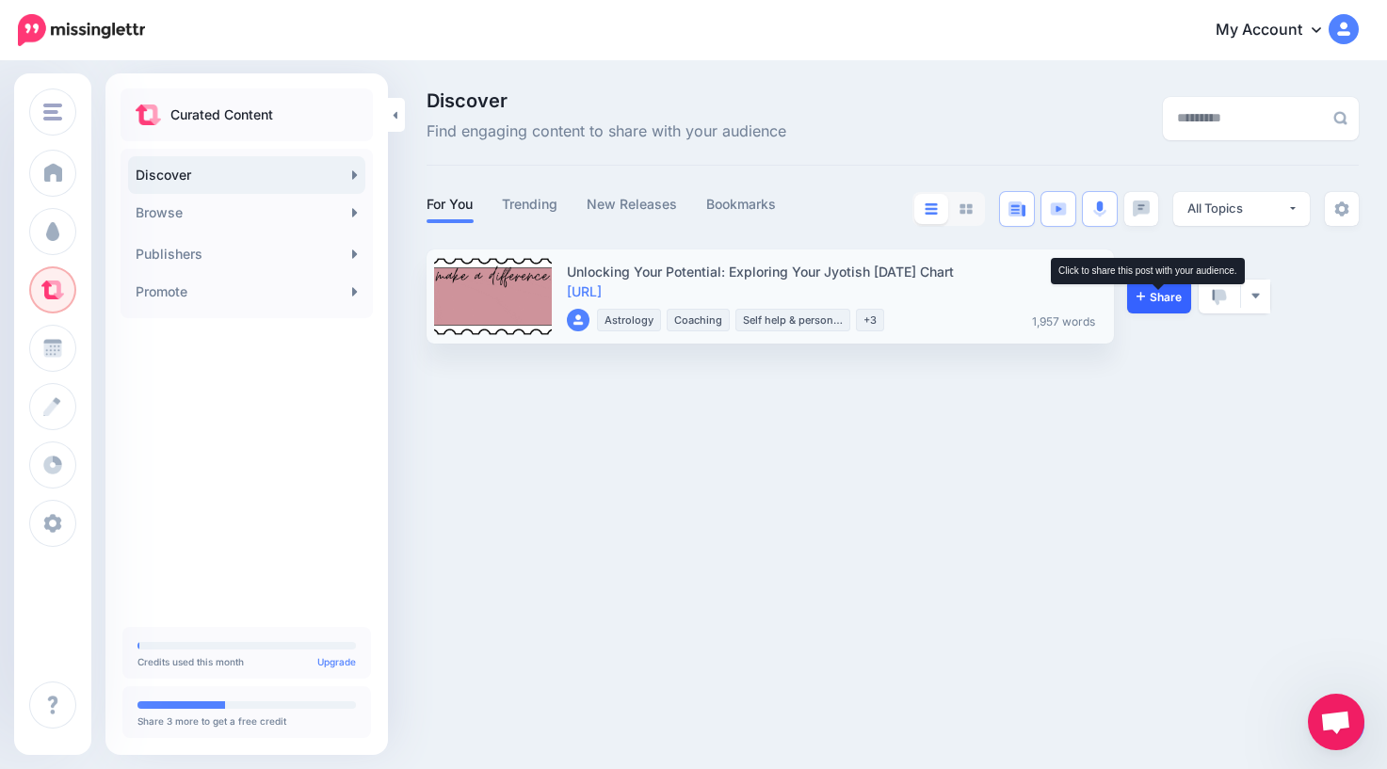
click at [1159, 293] on span "Share" at bounding box center [1158, 297] width 45 height 12
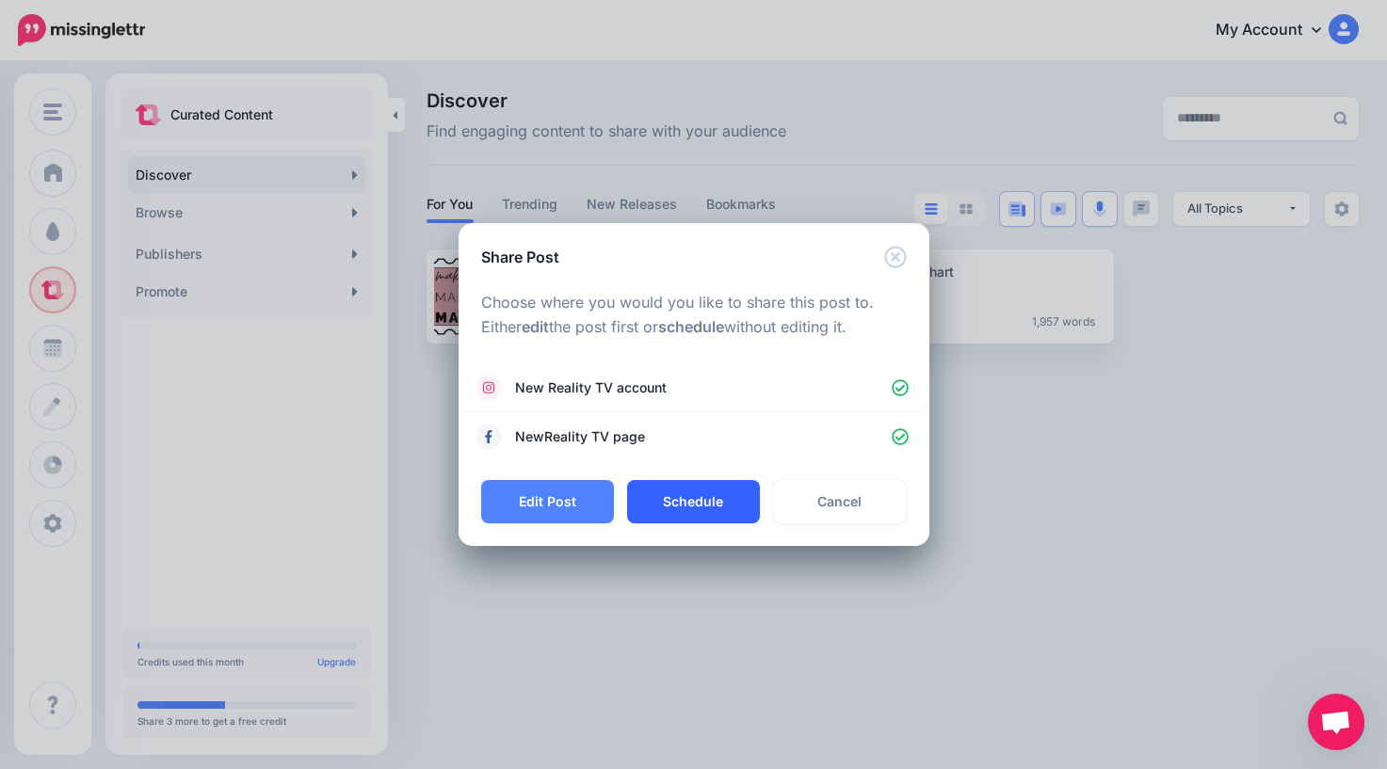
click at [702, 508] on button "Schedule" at bounding box center [693, 501] width 133 height 43
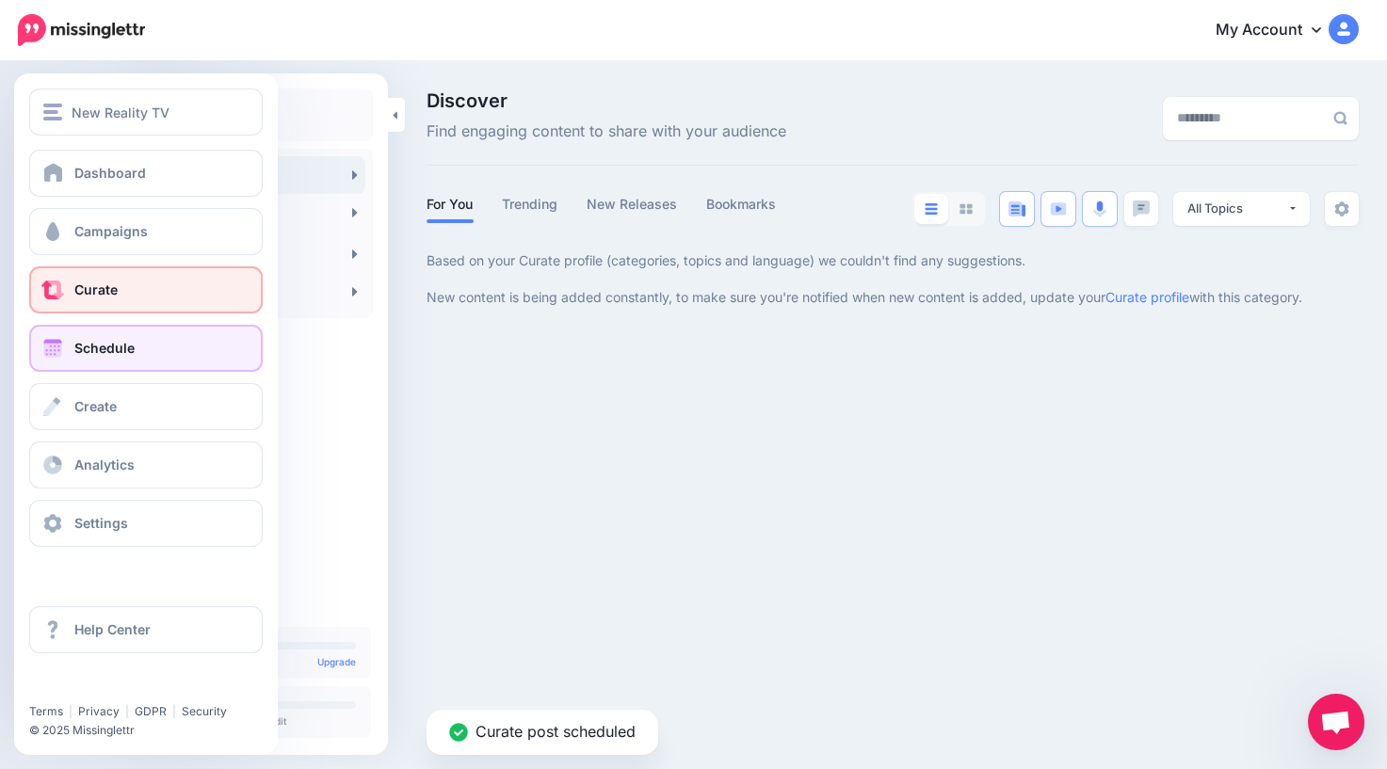
click at [88, 351] on span "Schedule" at bounding box center [104, 348] width 60 height 16
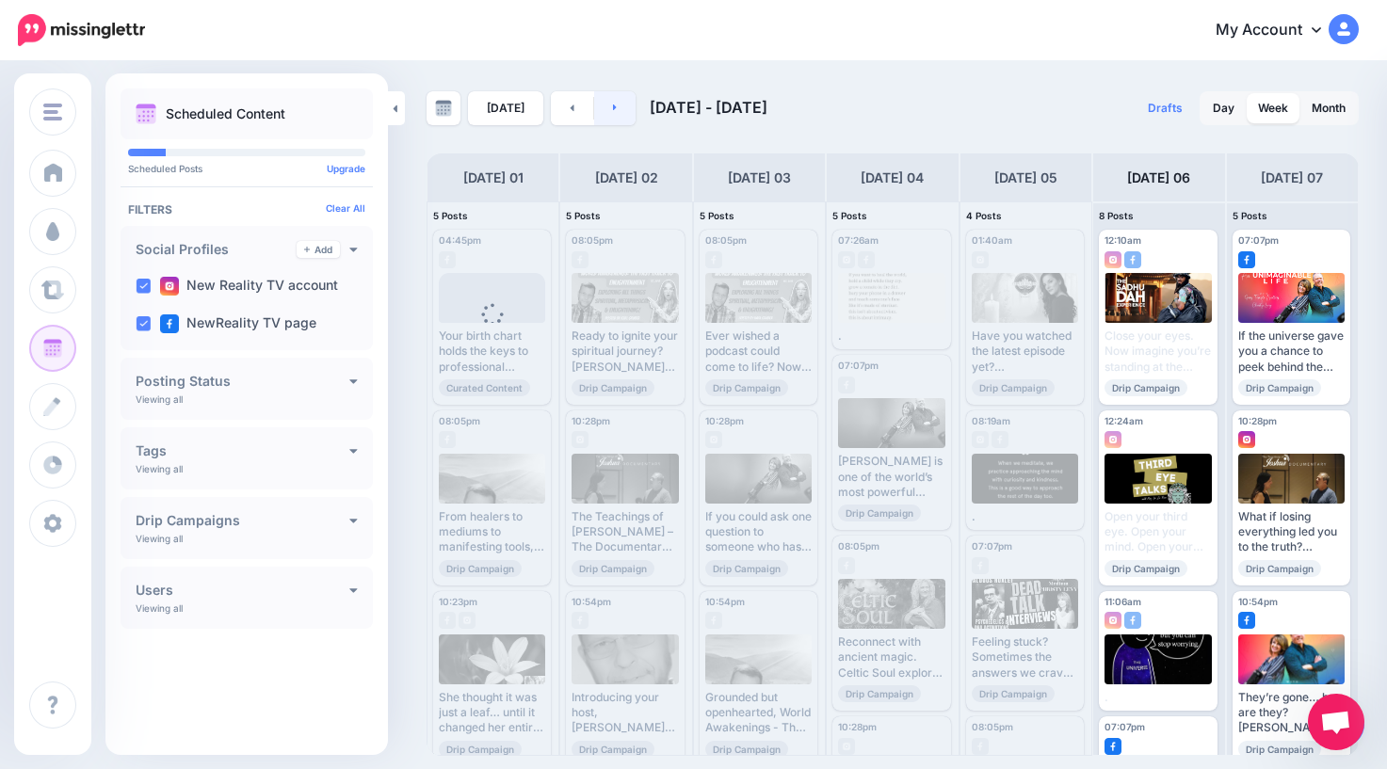
click at [618, 113] on link at bounding box center [615, 108] width 42 height 34
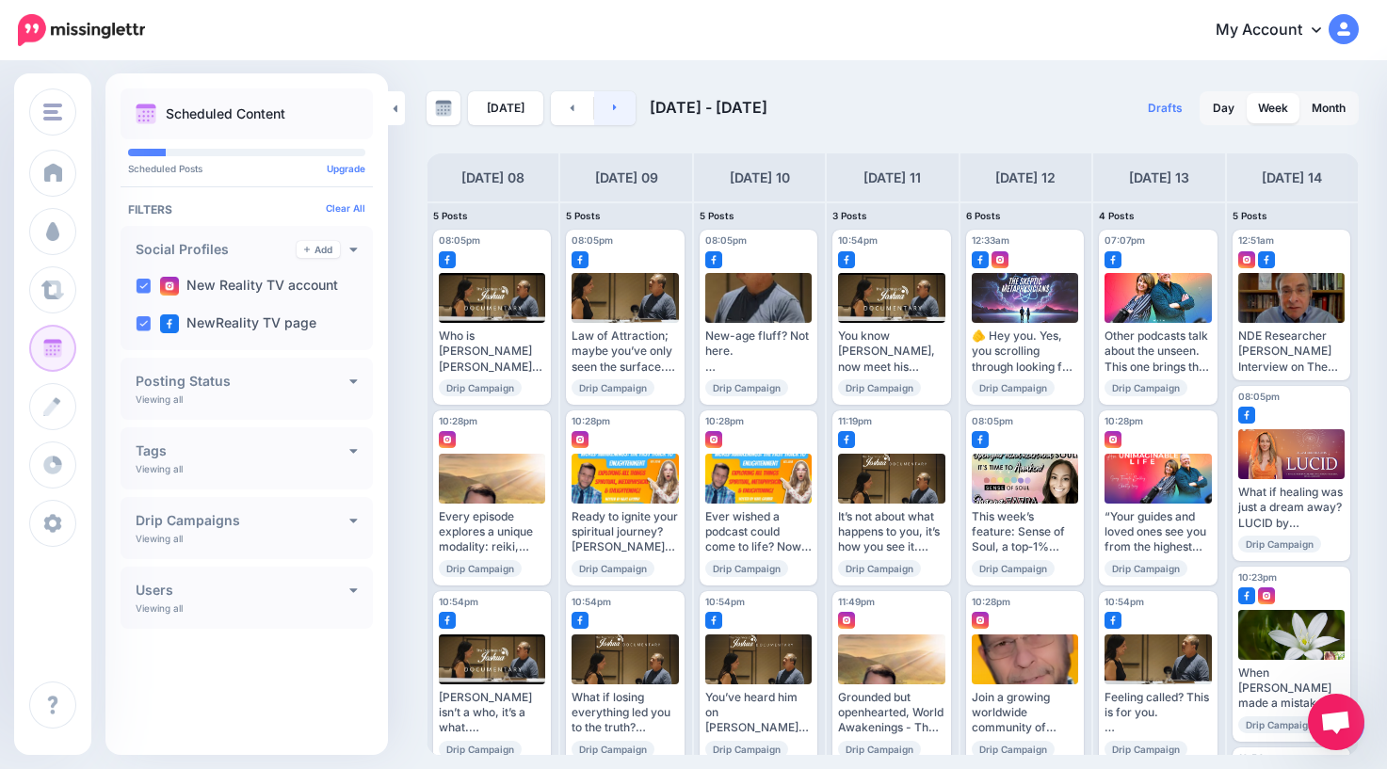
click at [609, 118] on link at bounding box center [615, 108] width 42 height 34
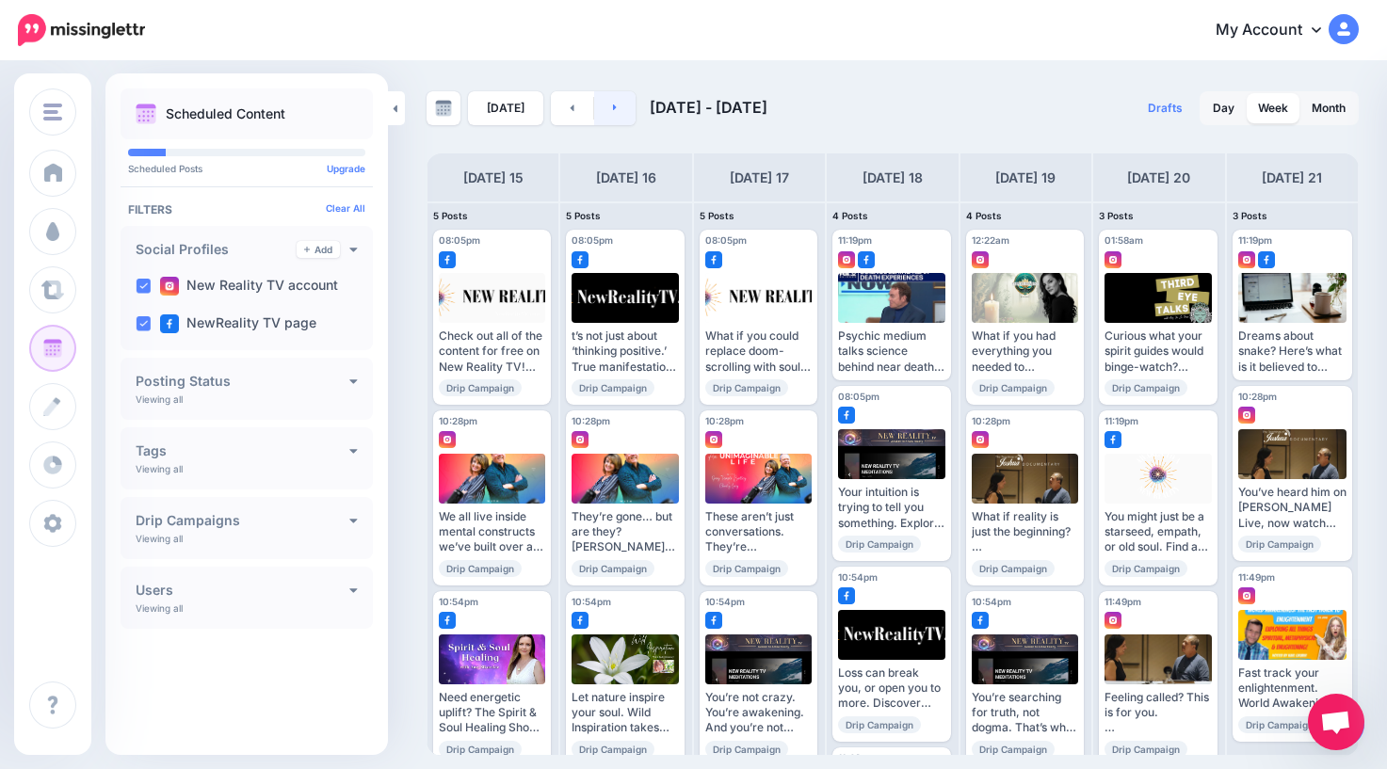
click at [613, 108] on link at bounding box center [615, 108] width 42 height 34
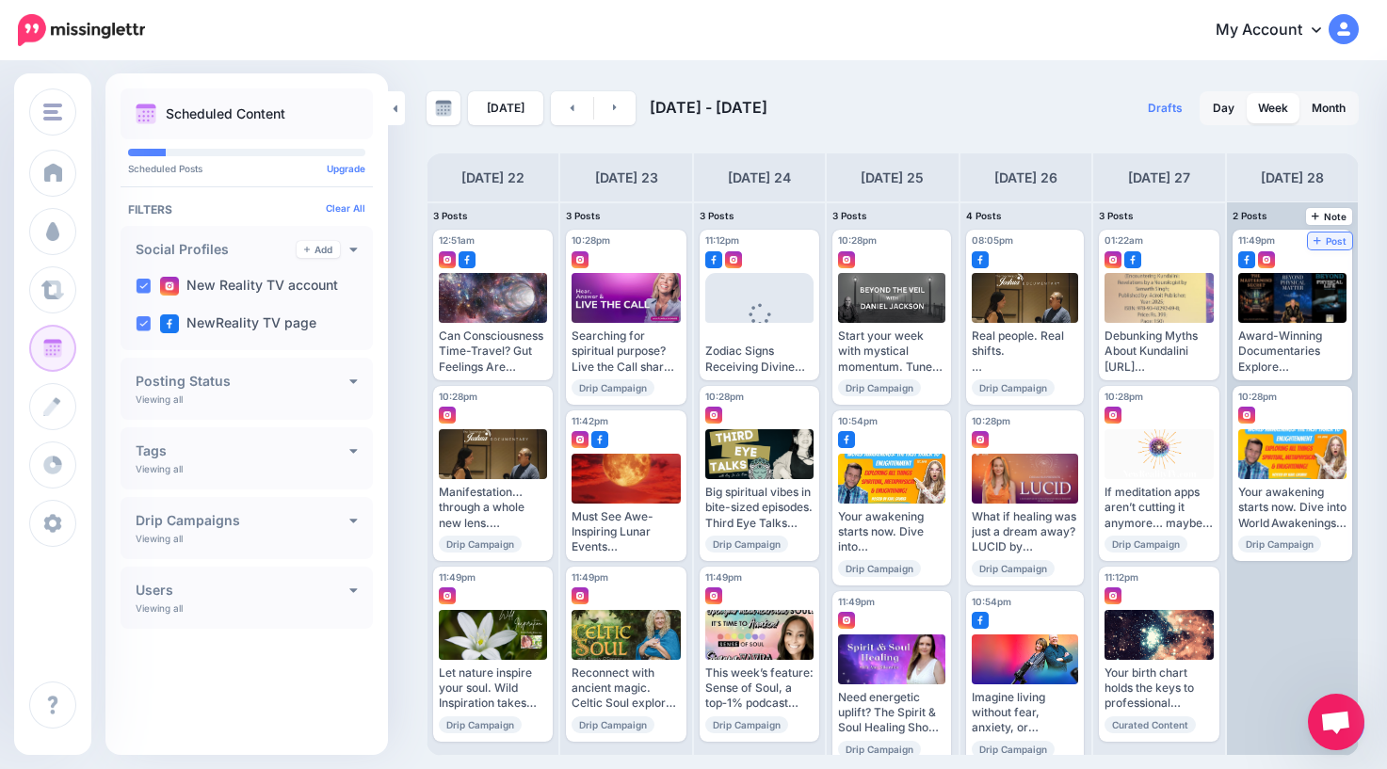
click at [1334, 241] on span "Post" at bounding box center [1329, 240] width 33 height 9
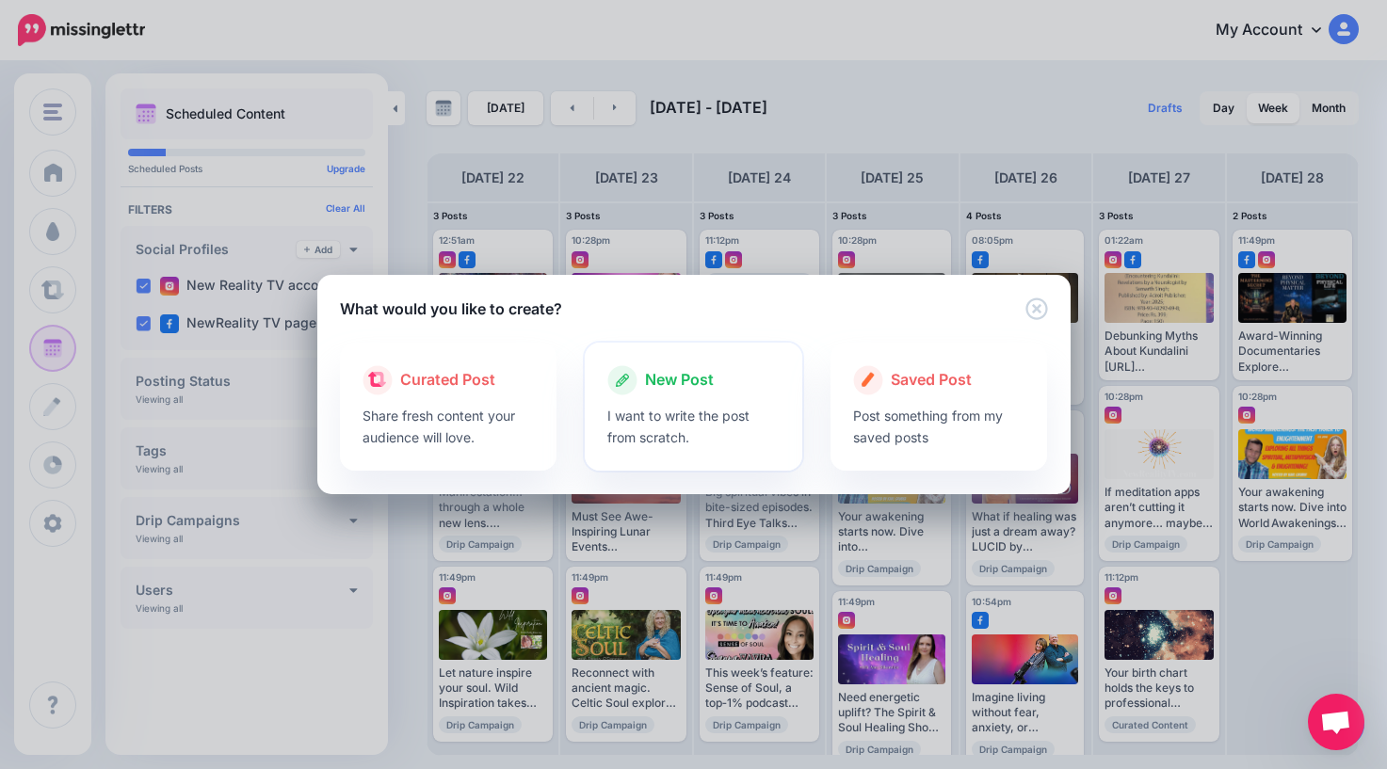
click at [685, 380] on span "New Post" at bounding box center [679, 380] width 69 height 24
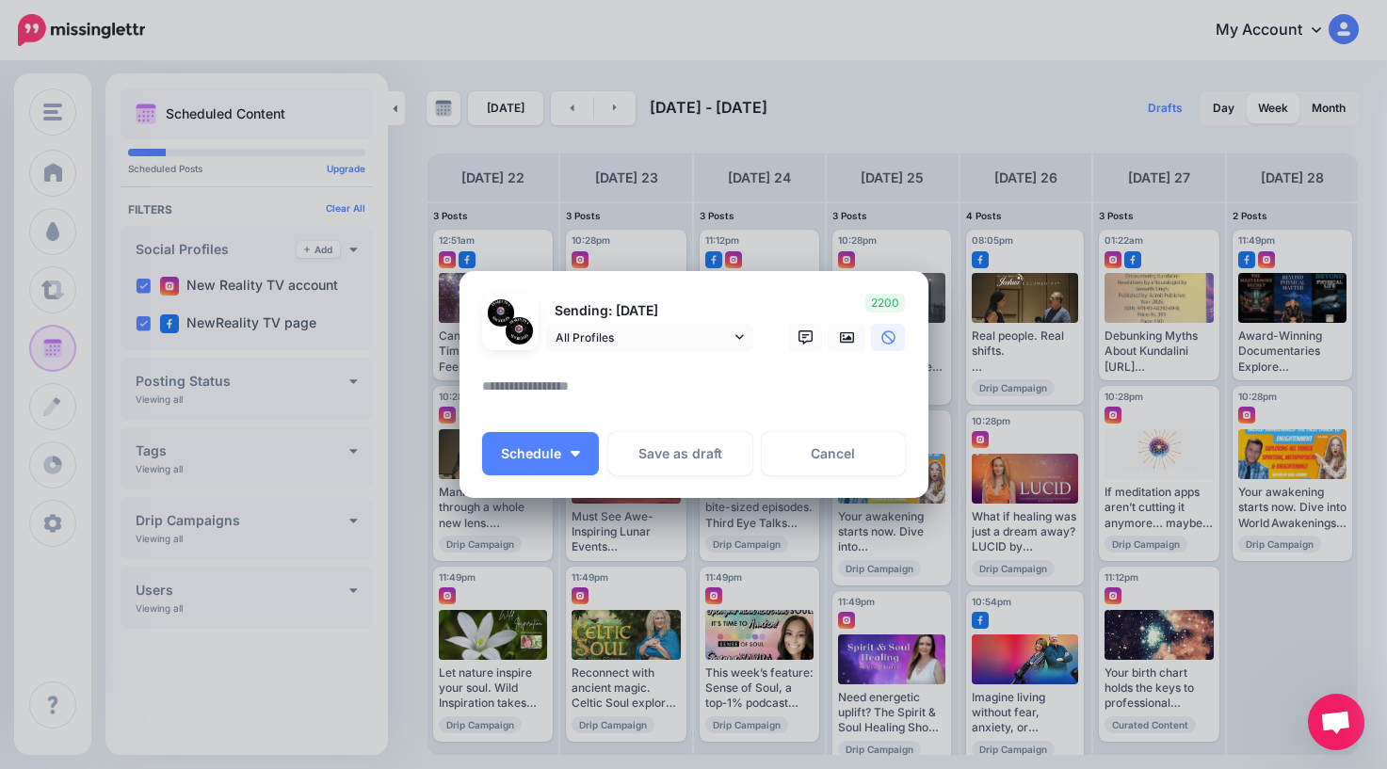
click at [673, 387] on textarea at bounding box center [698, 393] width 433 height 37
paste textarea "**********"
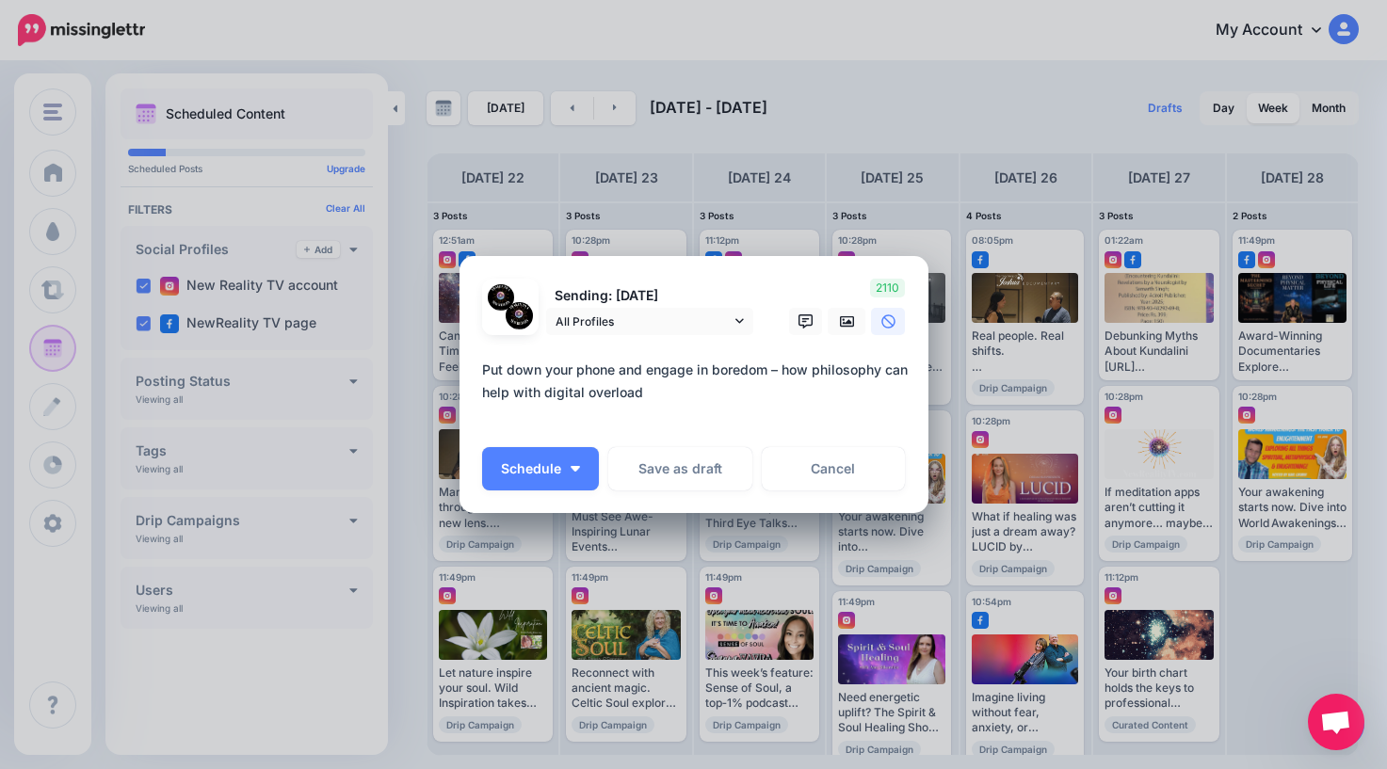
click at [634, 419] on textarea "**********" at bounding box center [698, 393] width 433 height 68
paste textarea "**********"
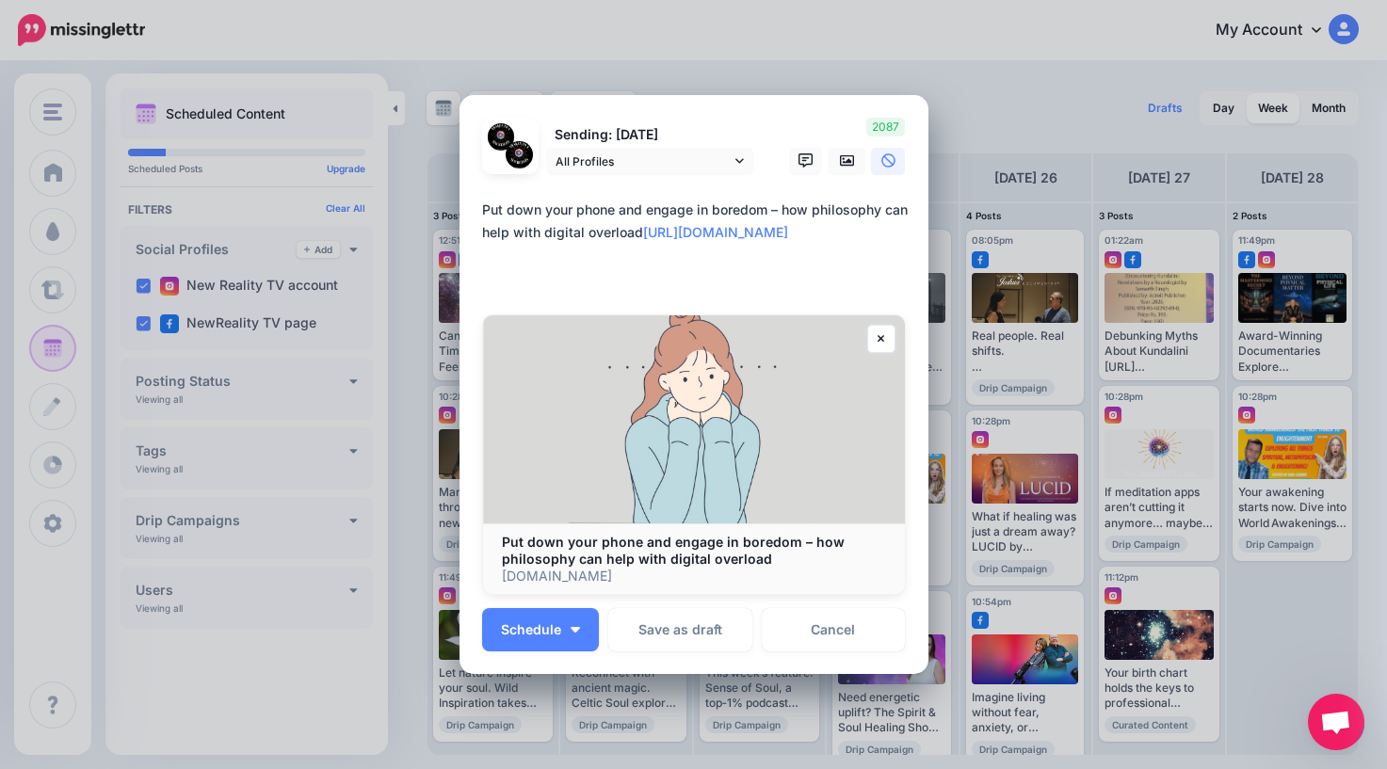
drag, startPoint x: 904, startPoint y: 280, endPoint x: 459, endPoint y: 208, distance: 450.1
click at [459, 208] on div "Loading Sending: 28th Sep All Profiles" at bounding box center [693, 384] width 469 height 579
type textarea "**********"
click at [781, 303] on form "Sending: 28th Sep All Profiles New Reality TV account" at bounding box center [694, 356] width 424 height 477
click at [560, 632] on button "Schedule" at bounding box center [540, 629] width 117 height 43
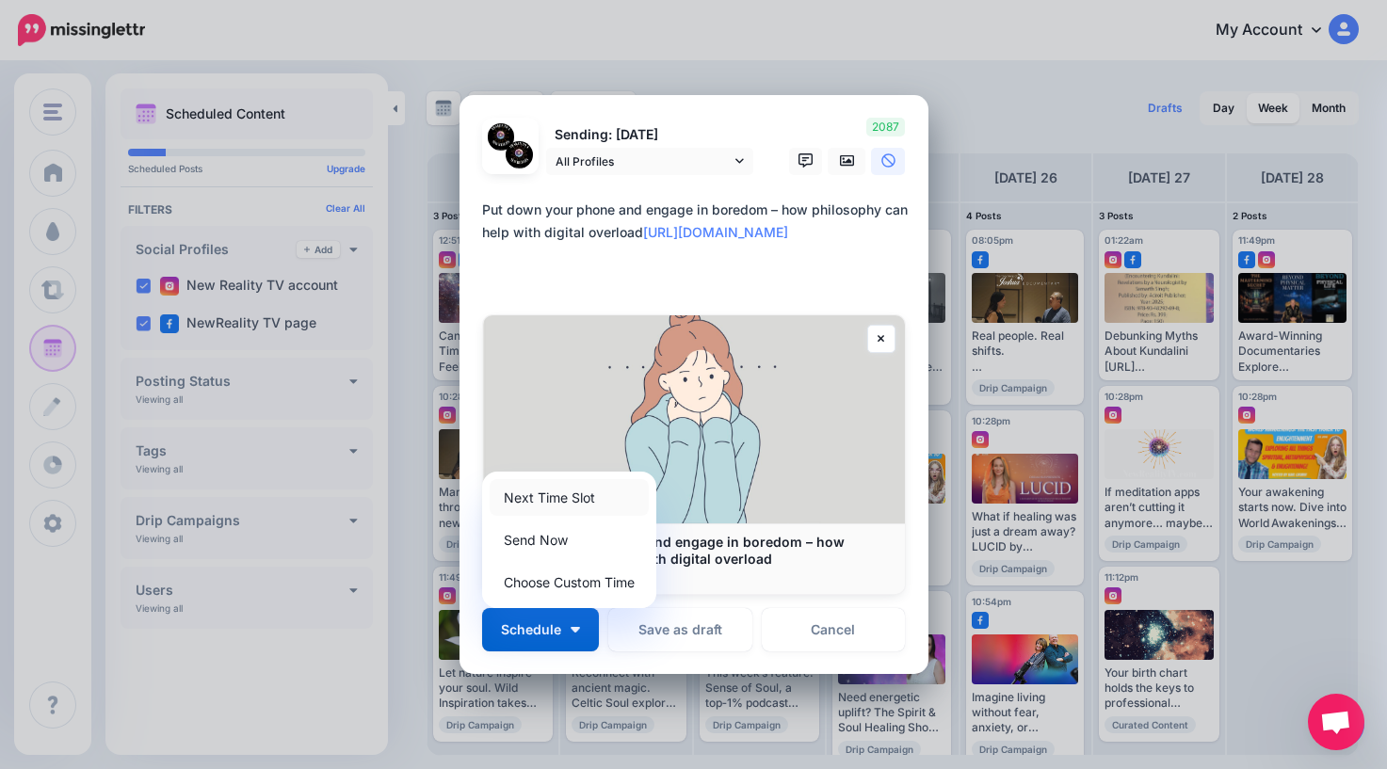
click at [568, 496] on link "Next Time Slot" at bounding box center [569, 497] width 159 height 37
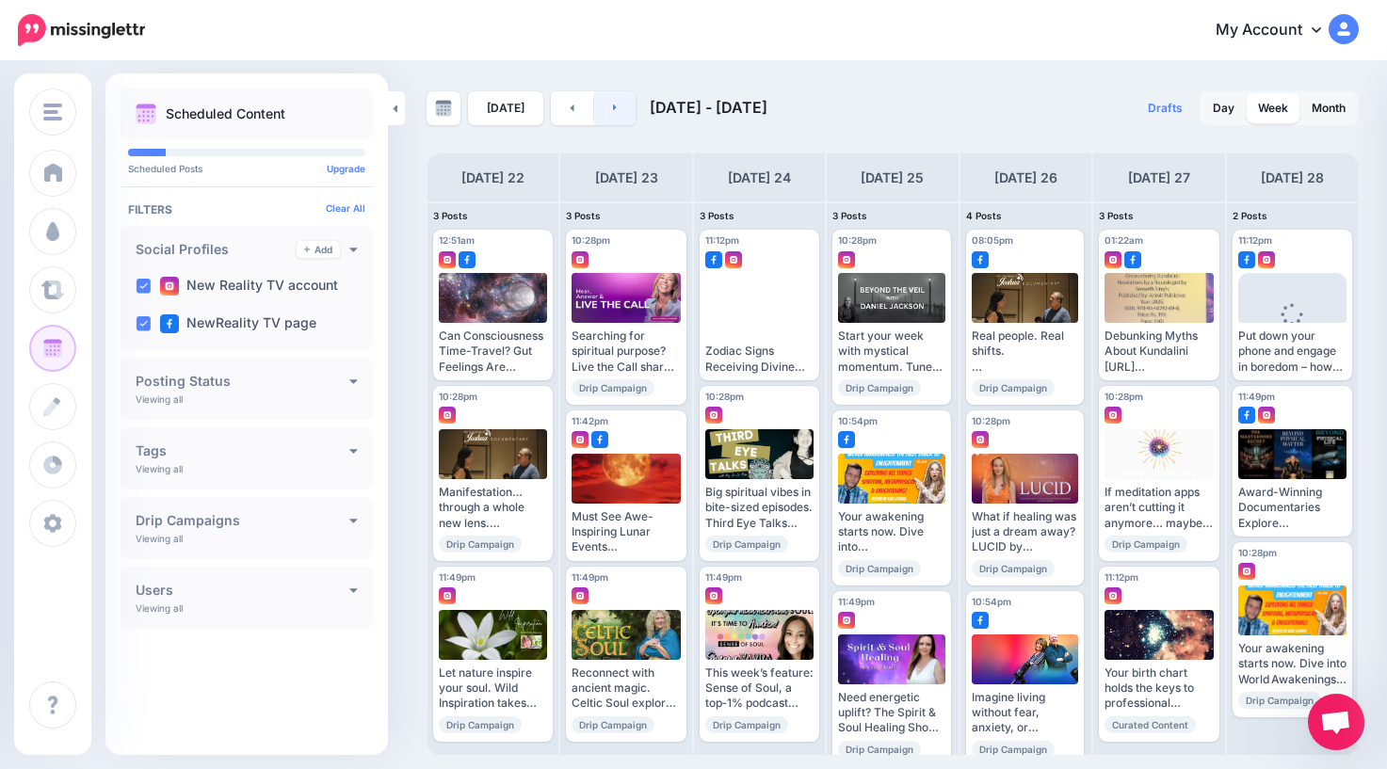
click at [619, 111] on link at bounding box center [615, 108] width 42 height 34
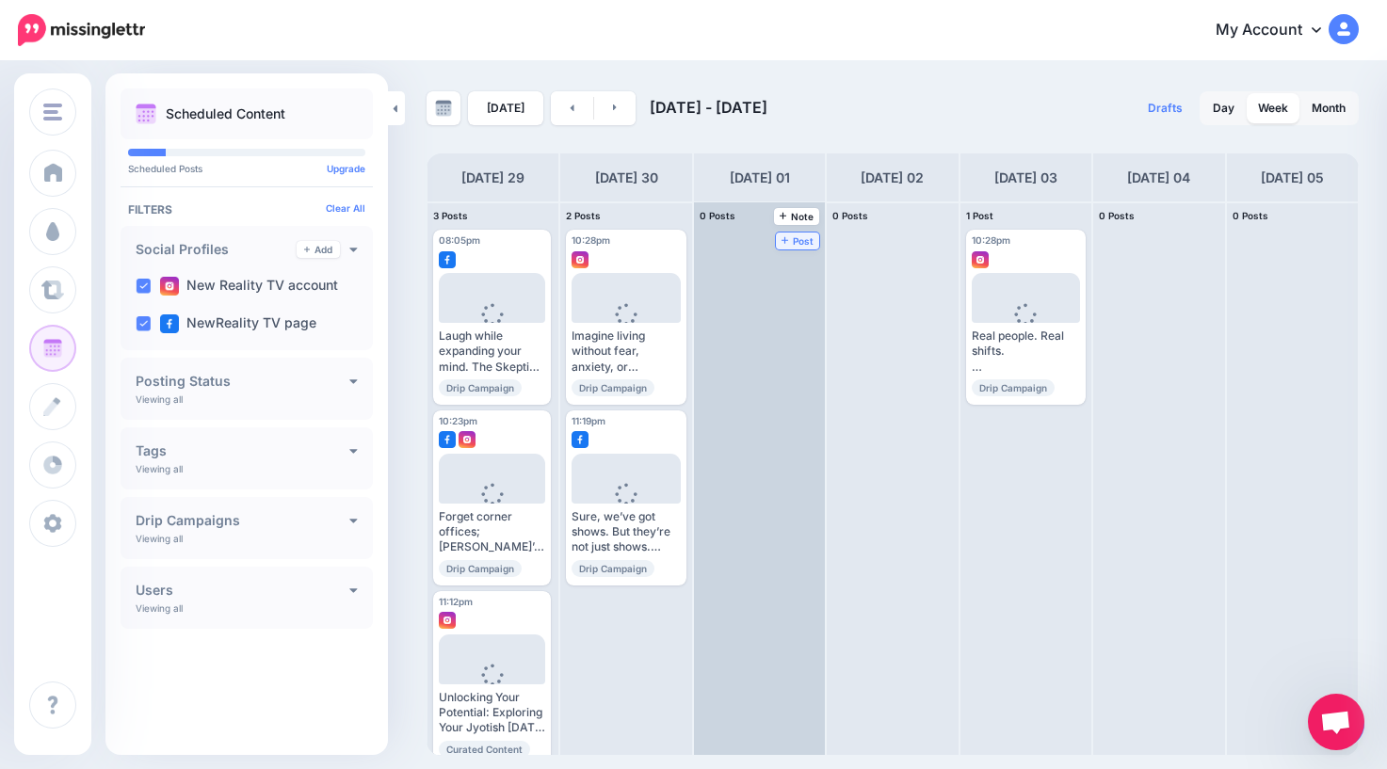
click at [805, 241] on span "Post" at bounding box center [797, 240] width 33 height 9
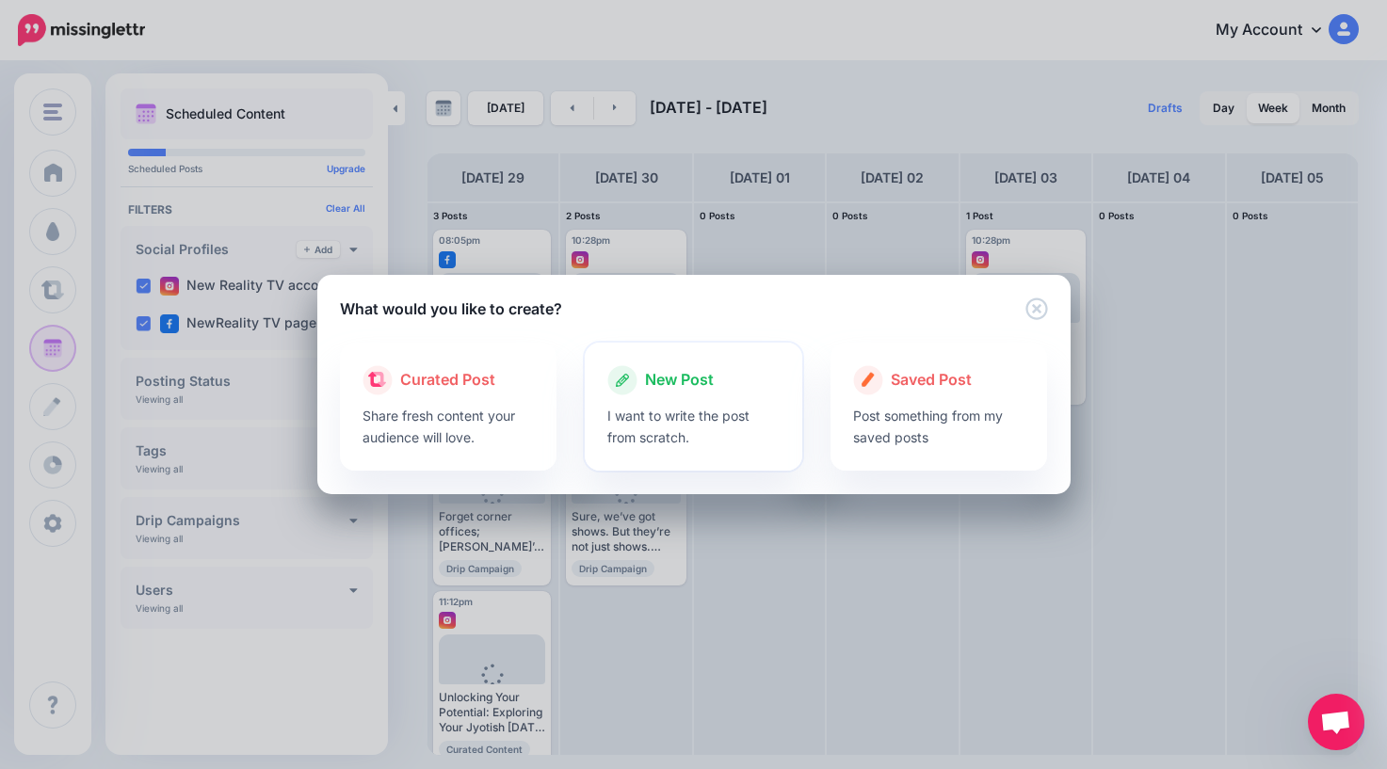
click at [678, 382] on span "New Post" at bounding box center [679, 380] width 69 height 24
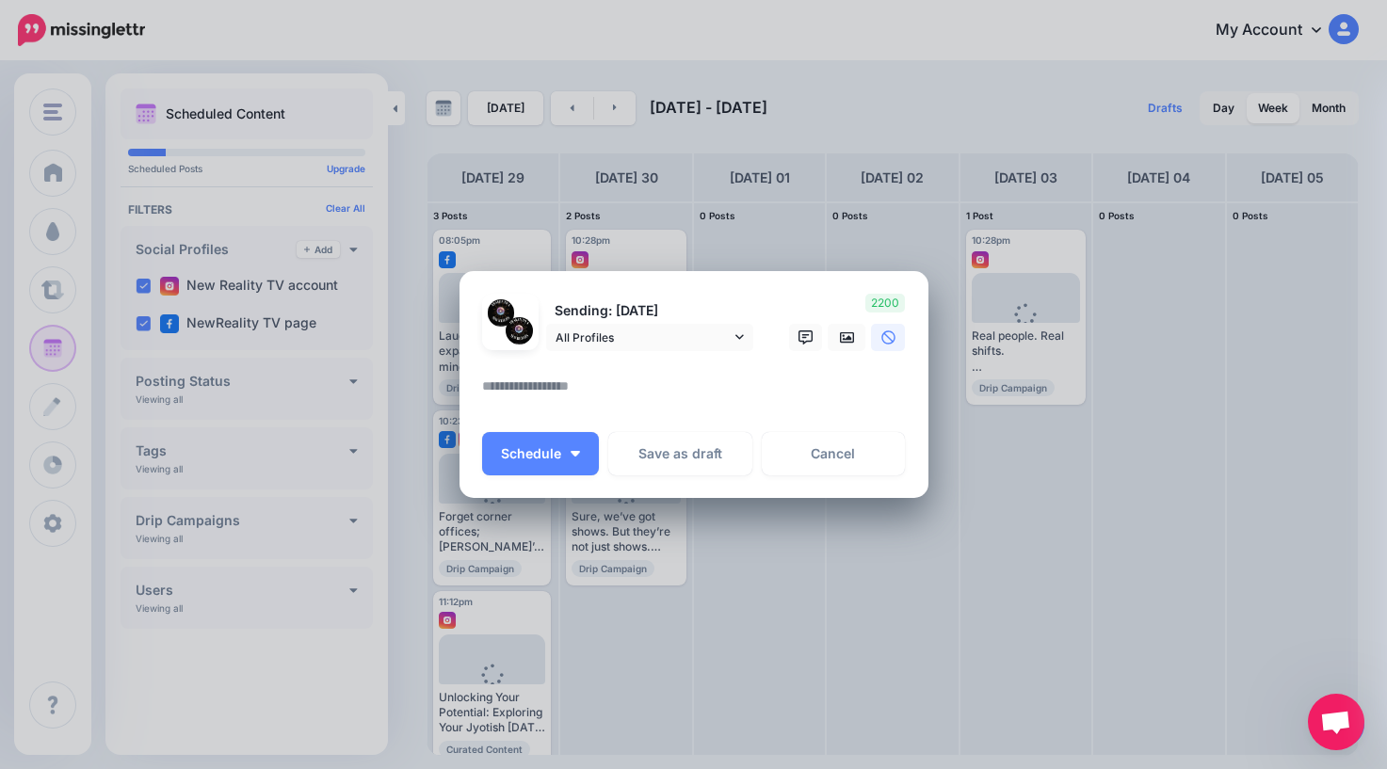
click at [657, 375] on textarea at bounding box center [698, 393] width 433 height 37
paste textarea "**********"
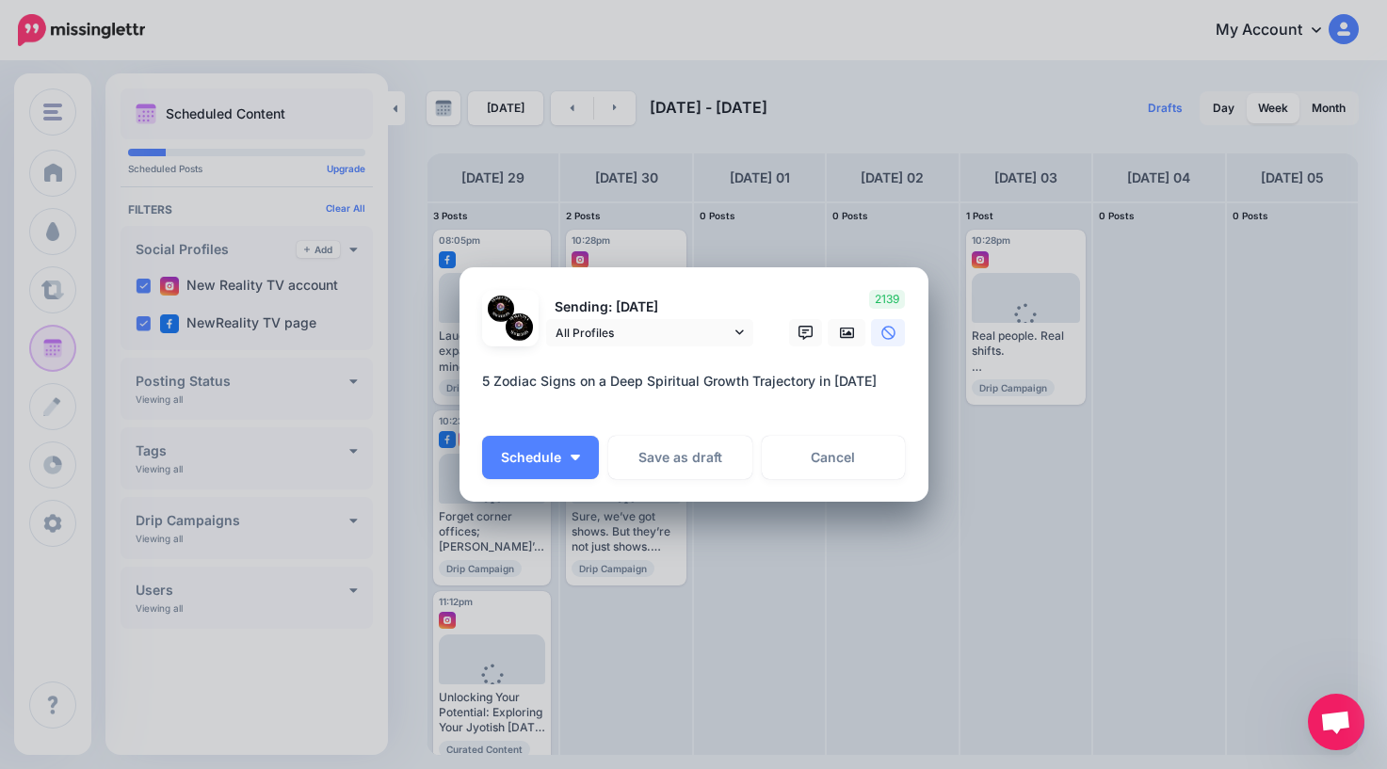
click at [565, 398] on textarea "**********" at bounding box center [698, 392] width 433 height 45
paste textarea "**********"
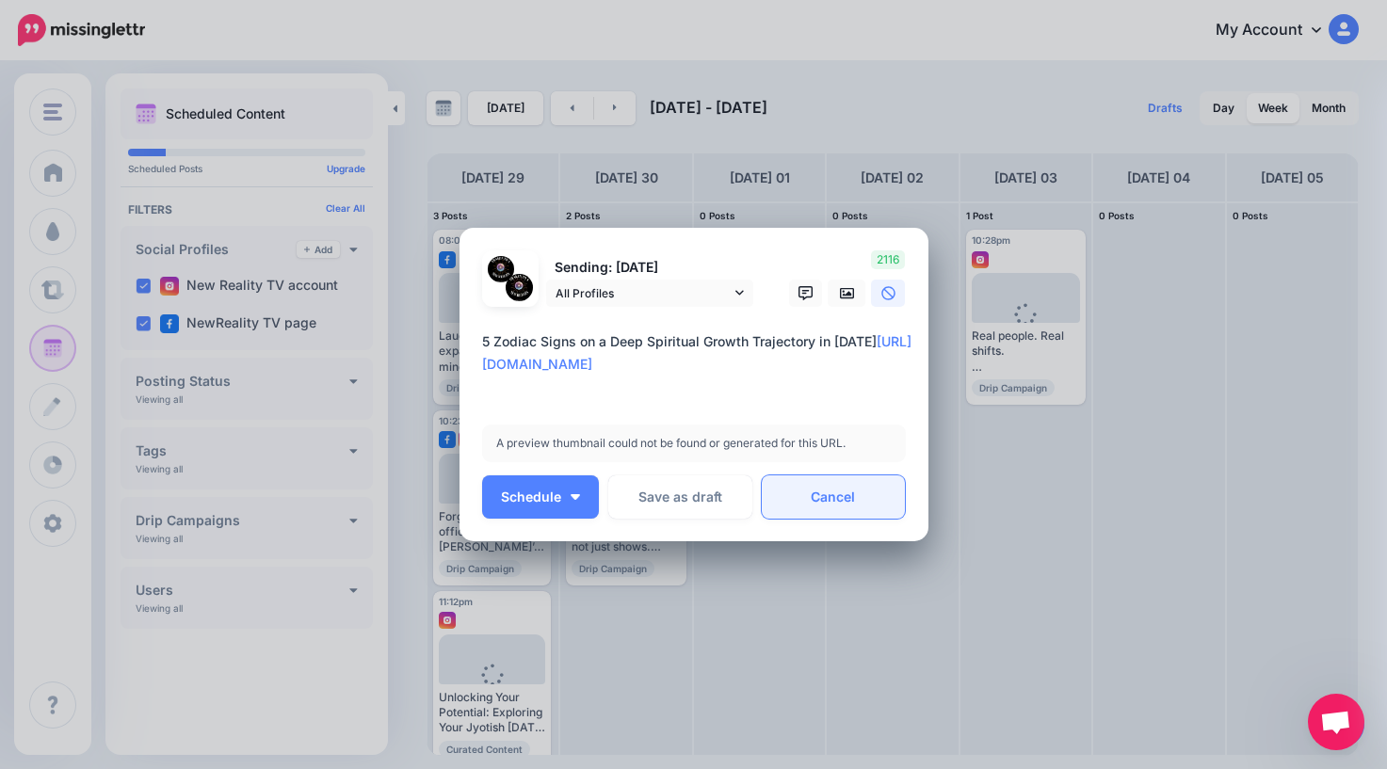
type textarea "**********"
click at [848, 500] on link "Cancel" at bounding box center [834, 496] width 144 height 43
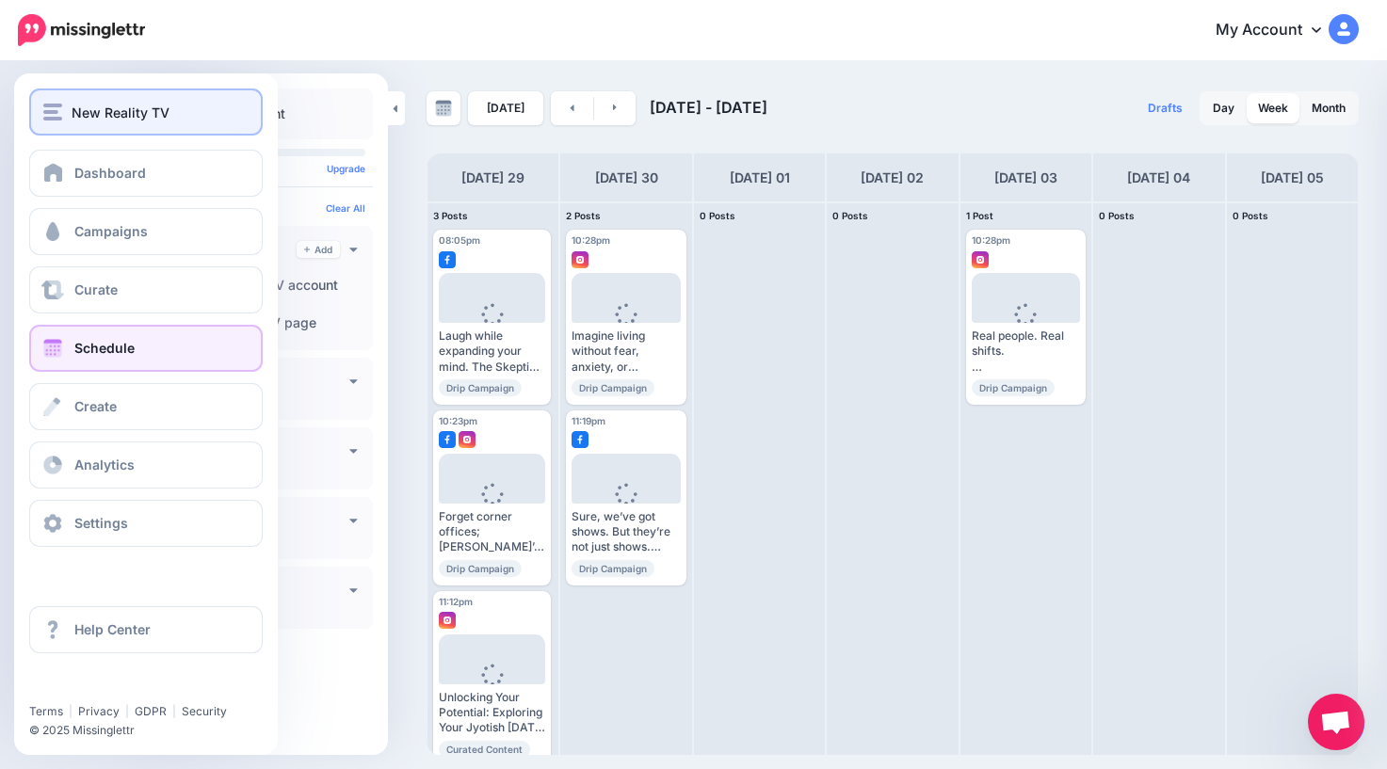
click at [81, 119] on span "New Reality TV" at bounding box center [121, 113] width 98 height 22
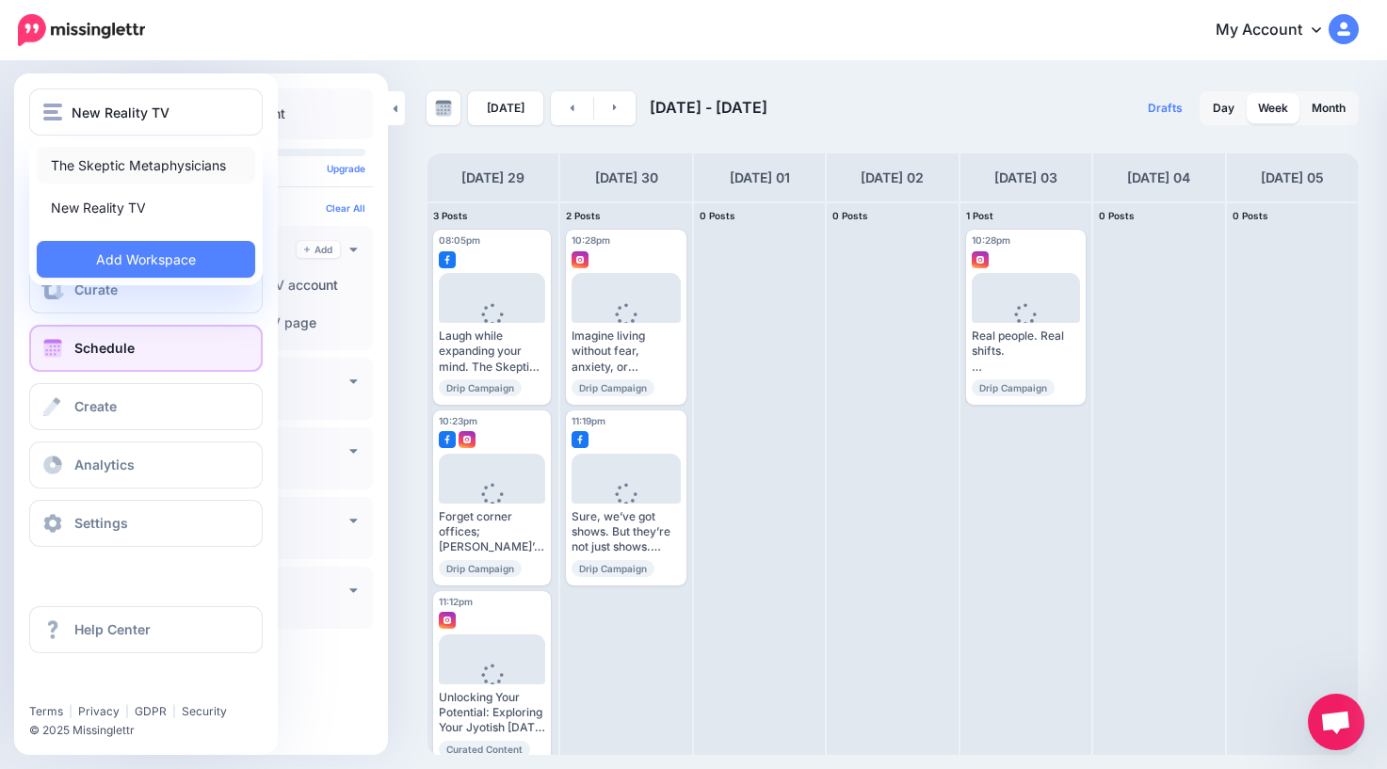
click at [101, 169] on link "The Skeptic Metaphysicians" at bounding box center [146, 165] width 218 height 37
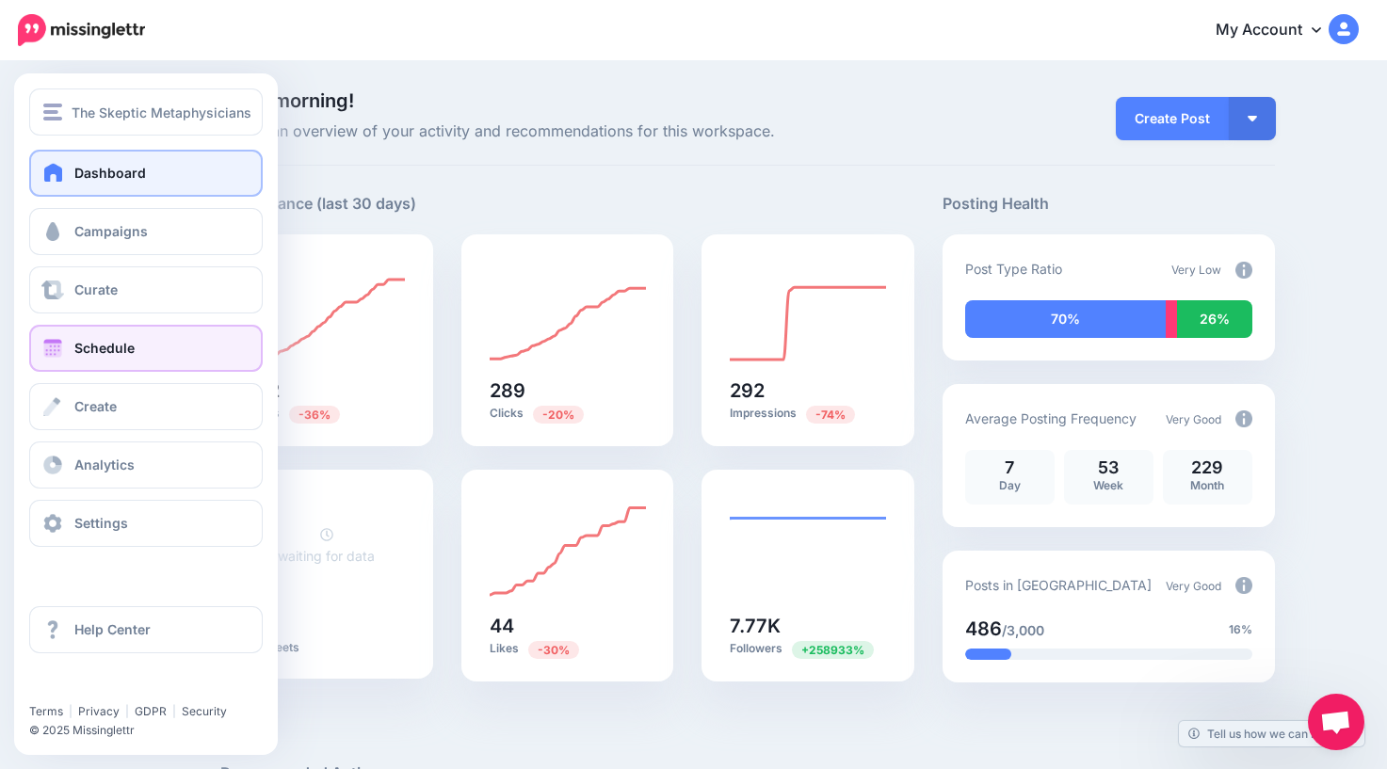
click at [60, 348] on span at bounding box center [52, 348] width 24 height 19
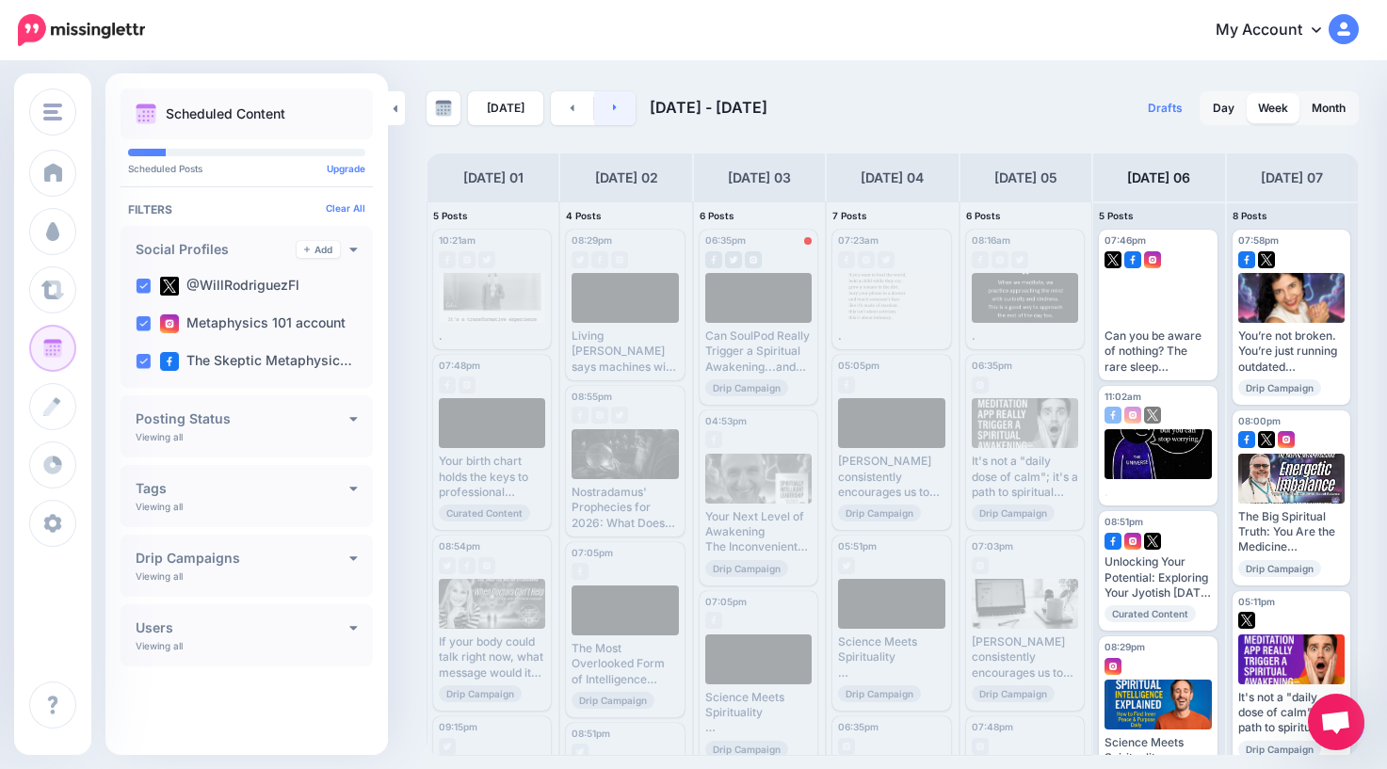
click at [614, 112] on link at bounding box center [615, 108] width 42 height 34
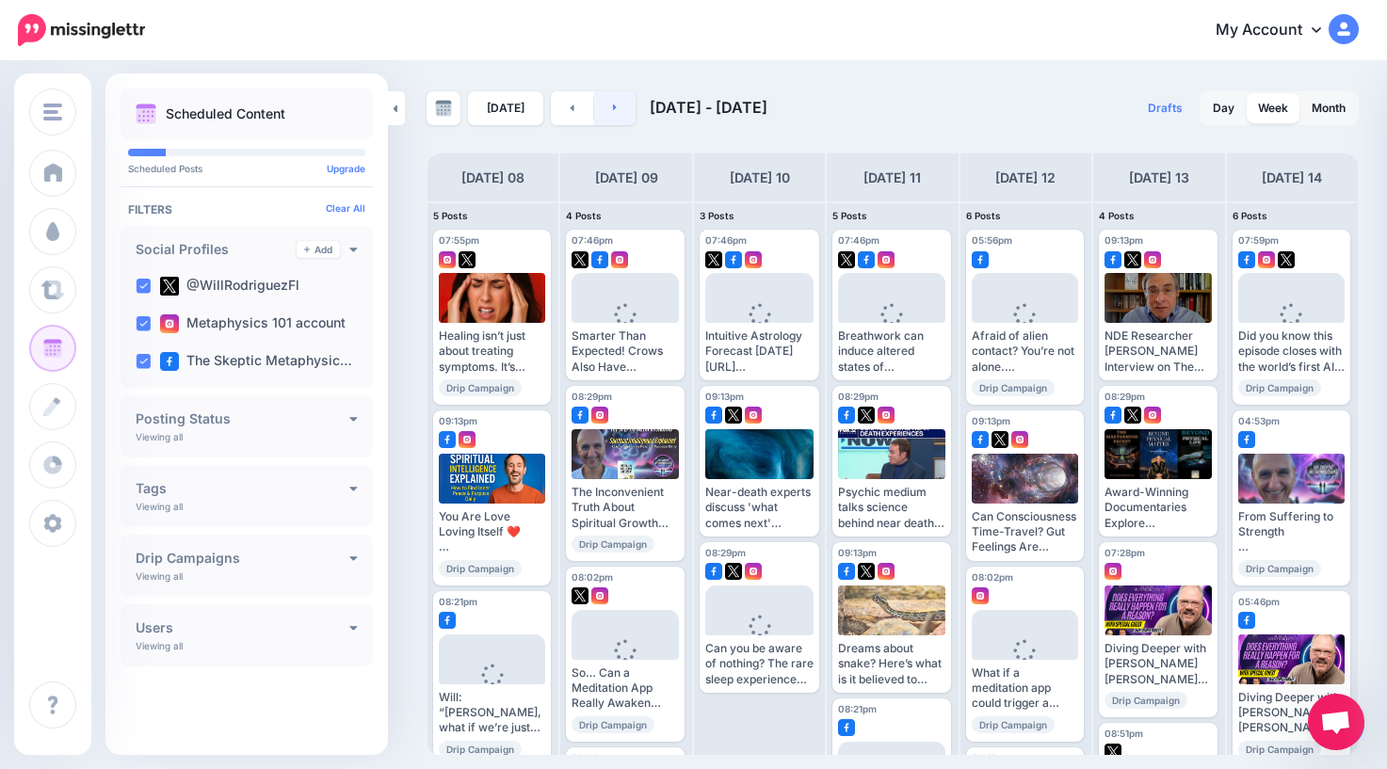
click at [614, 105] on link at bounding box center [615, 108] width 42 height 34
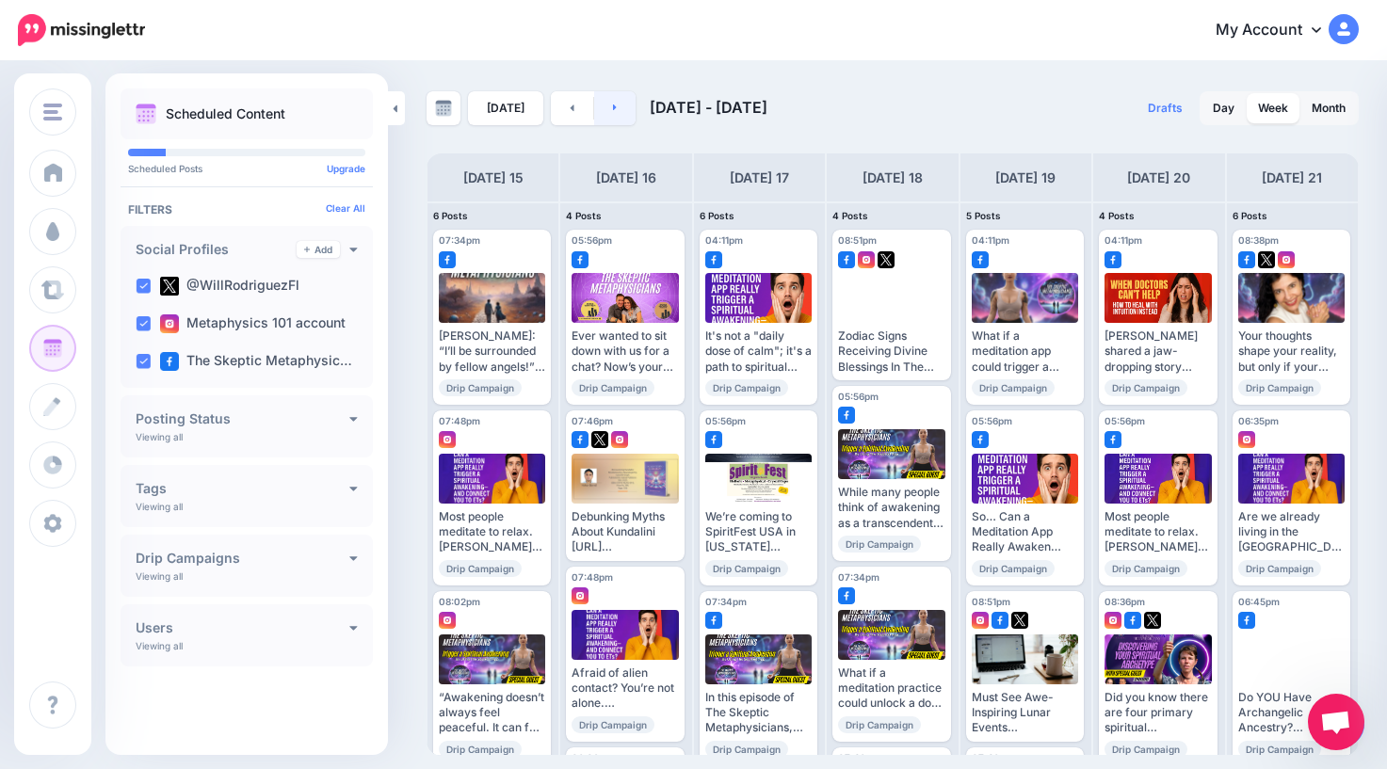
click at [613, 109] on icon at bounding box center [615, 108] width 4 height 7
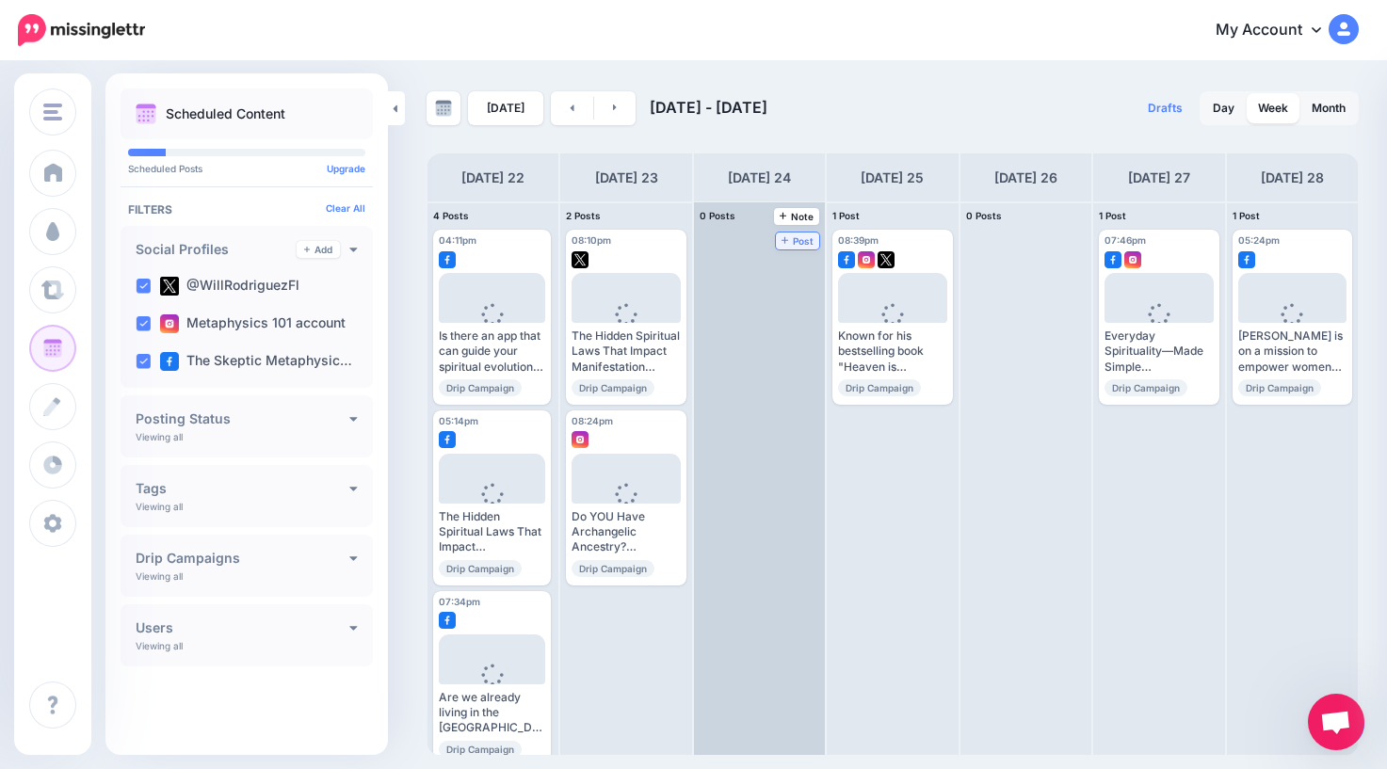
click at [800, 242] on span "Post" at bounding box center [797, 240] width 33 height 9
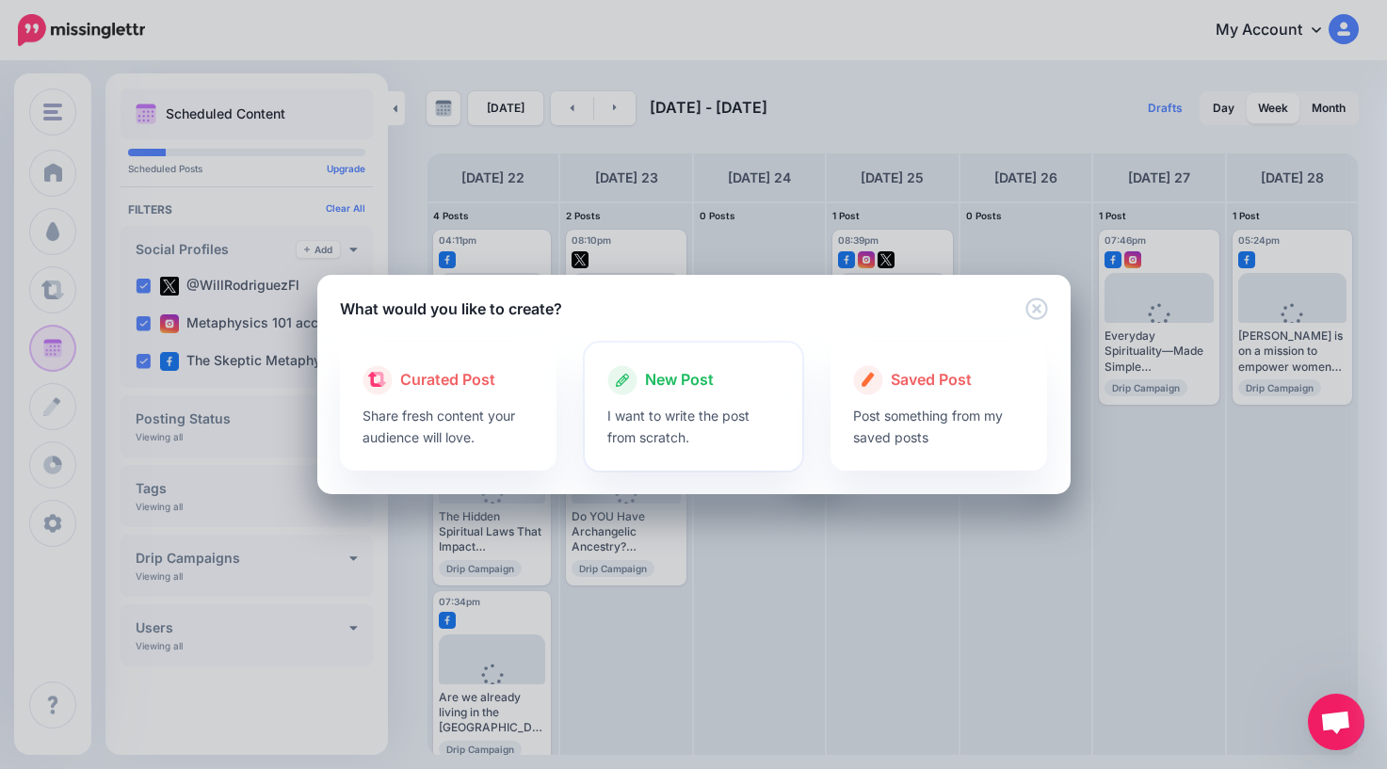
click at [687, 383] on span "New Post" at bounding box center [679, 380] width 69 height 24
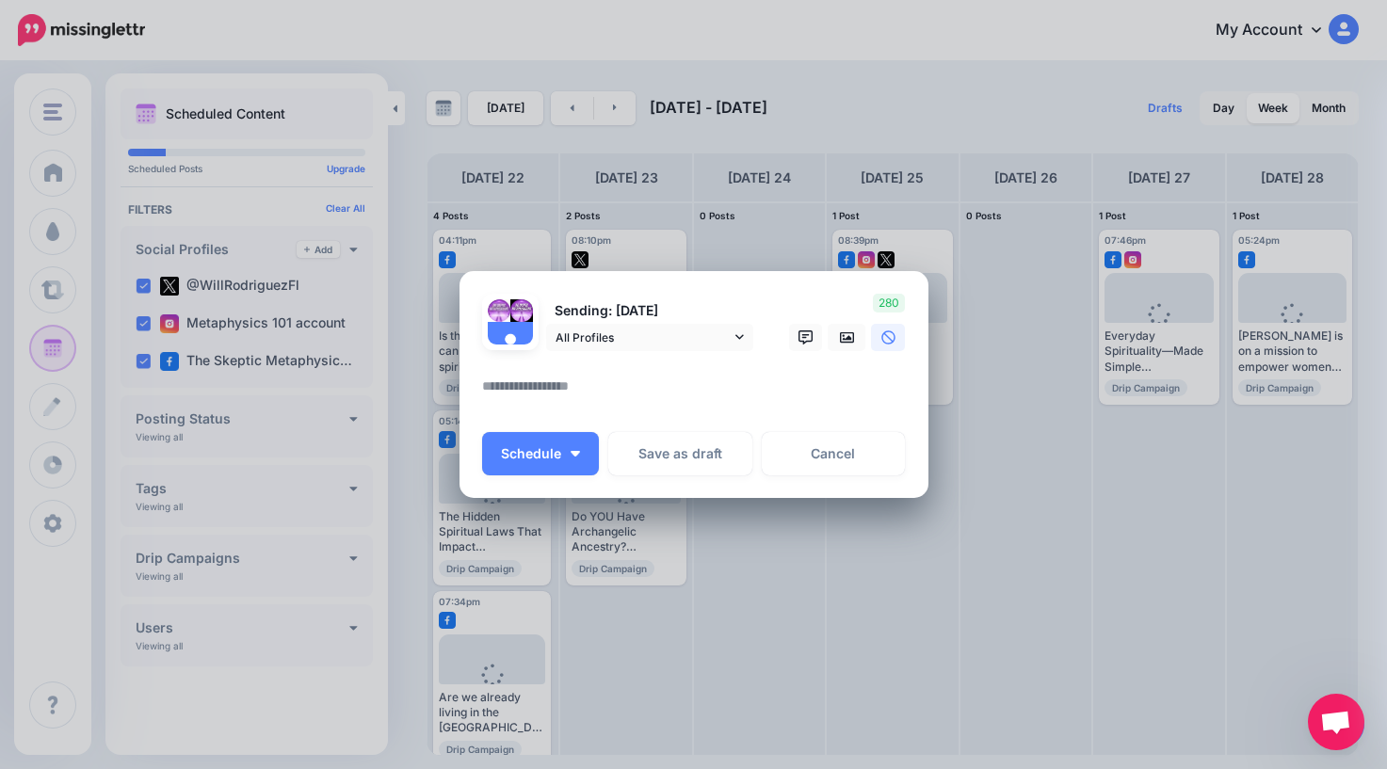
click at [553, 393] on textarea at bounding box center [698, 393] width 433 height 37
paste textarea "**********"
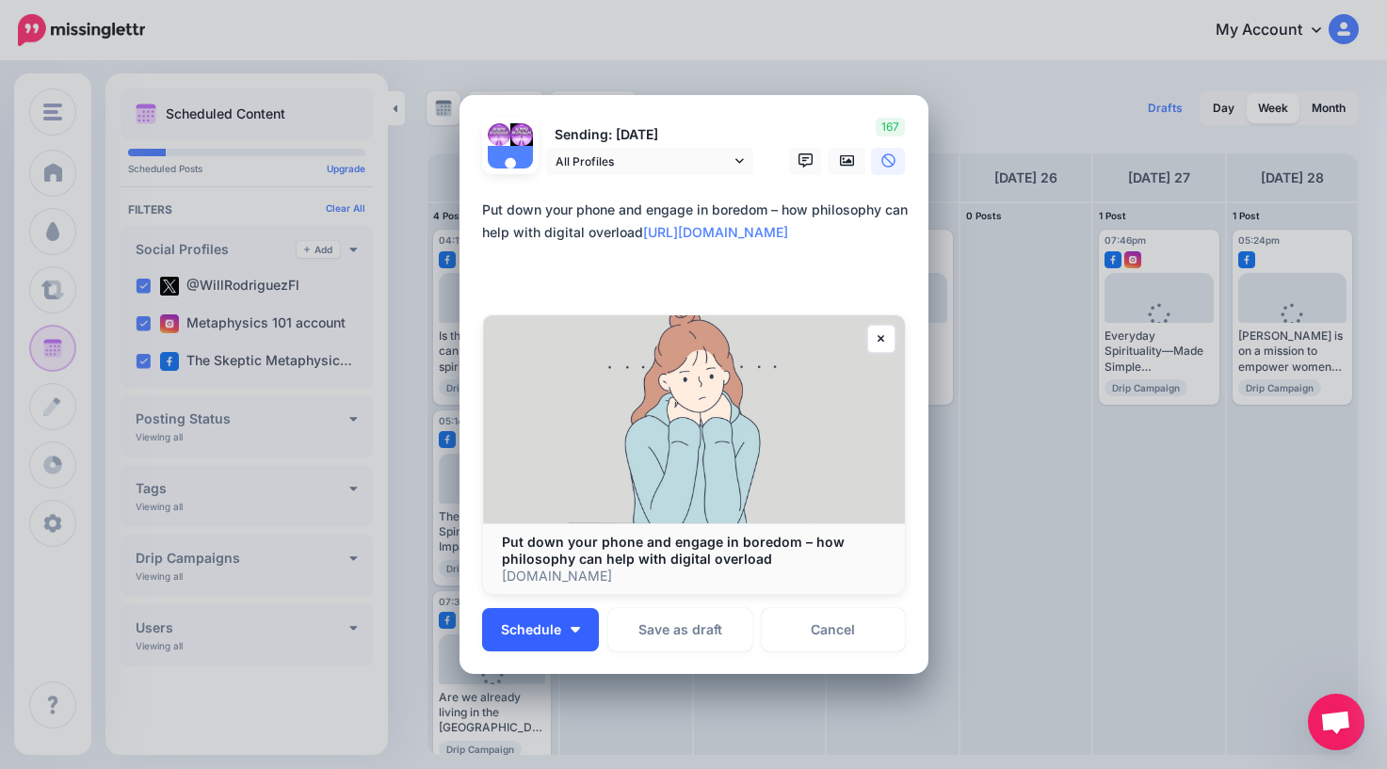
type textarea "**********"
click at [563, 631] on button "Schedule" at bounding box center [540, 629] width 117 height 43
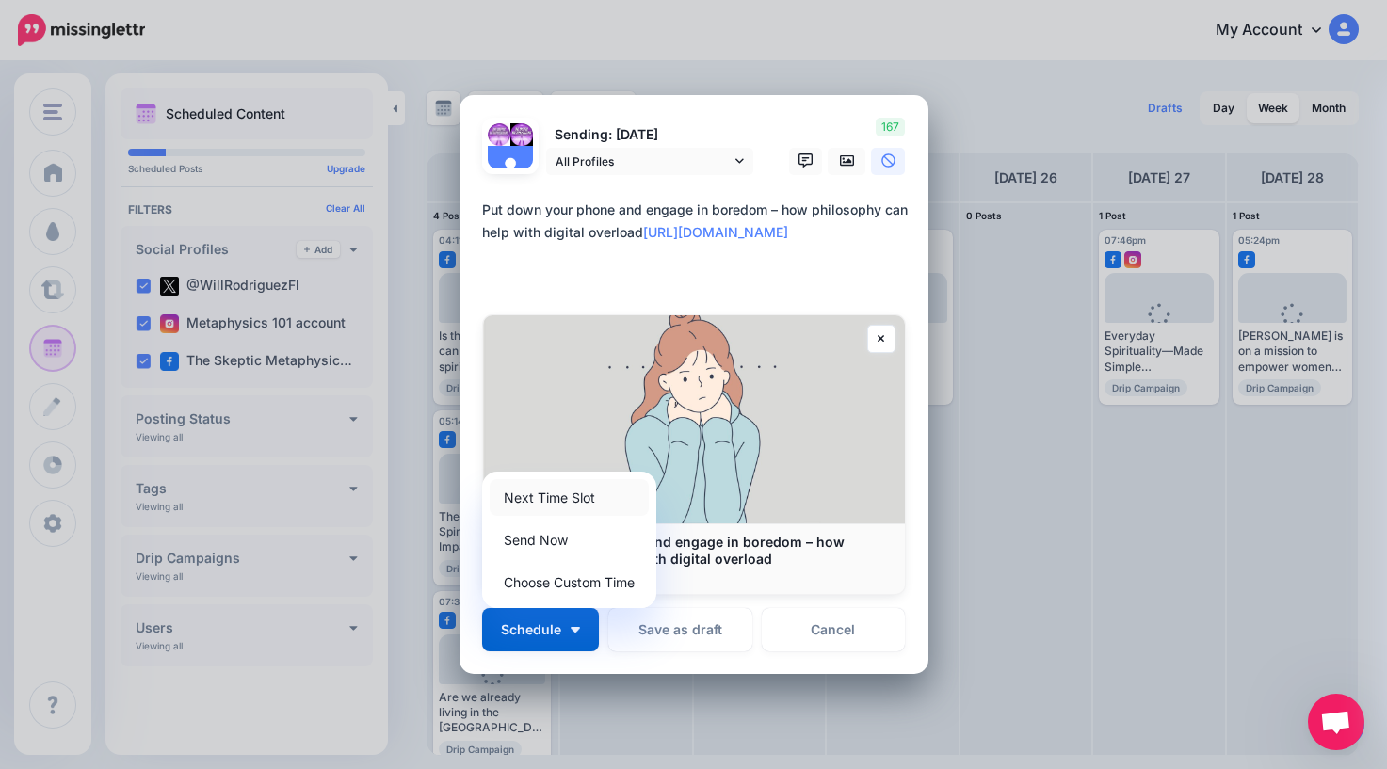
click at [568, 500] on link "Next Time Slot" at bounding box center [569, 497] width 159 height 37
